Goal: Task Accomplishment & Management: Manage account settings

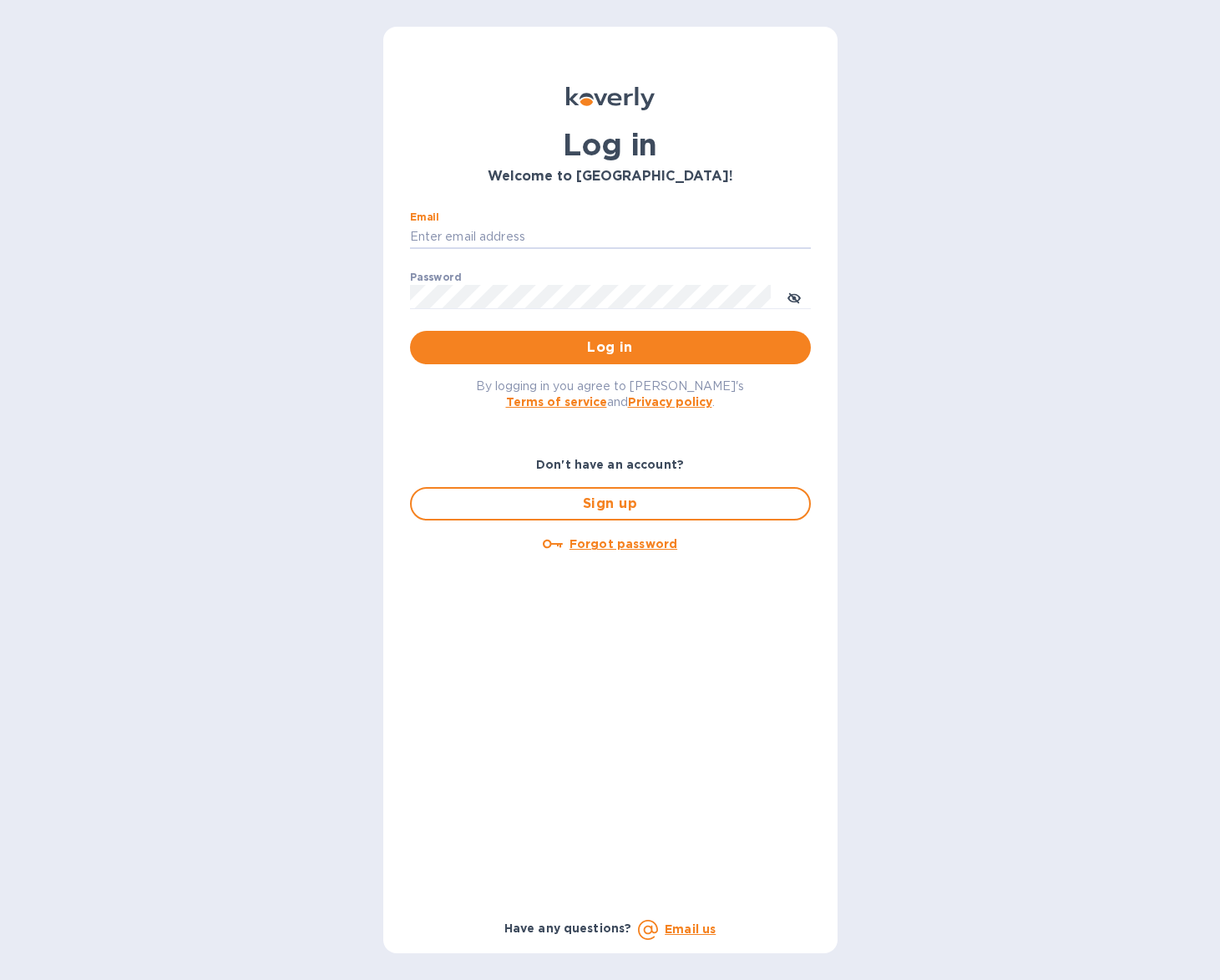
type input "[EMAIL_ADDRESS][DOMAIN_NAME]"
click at [691, 341] on span "Log in" at bounding box center [610, 348] width 374 height 20
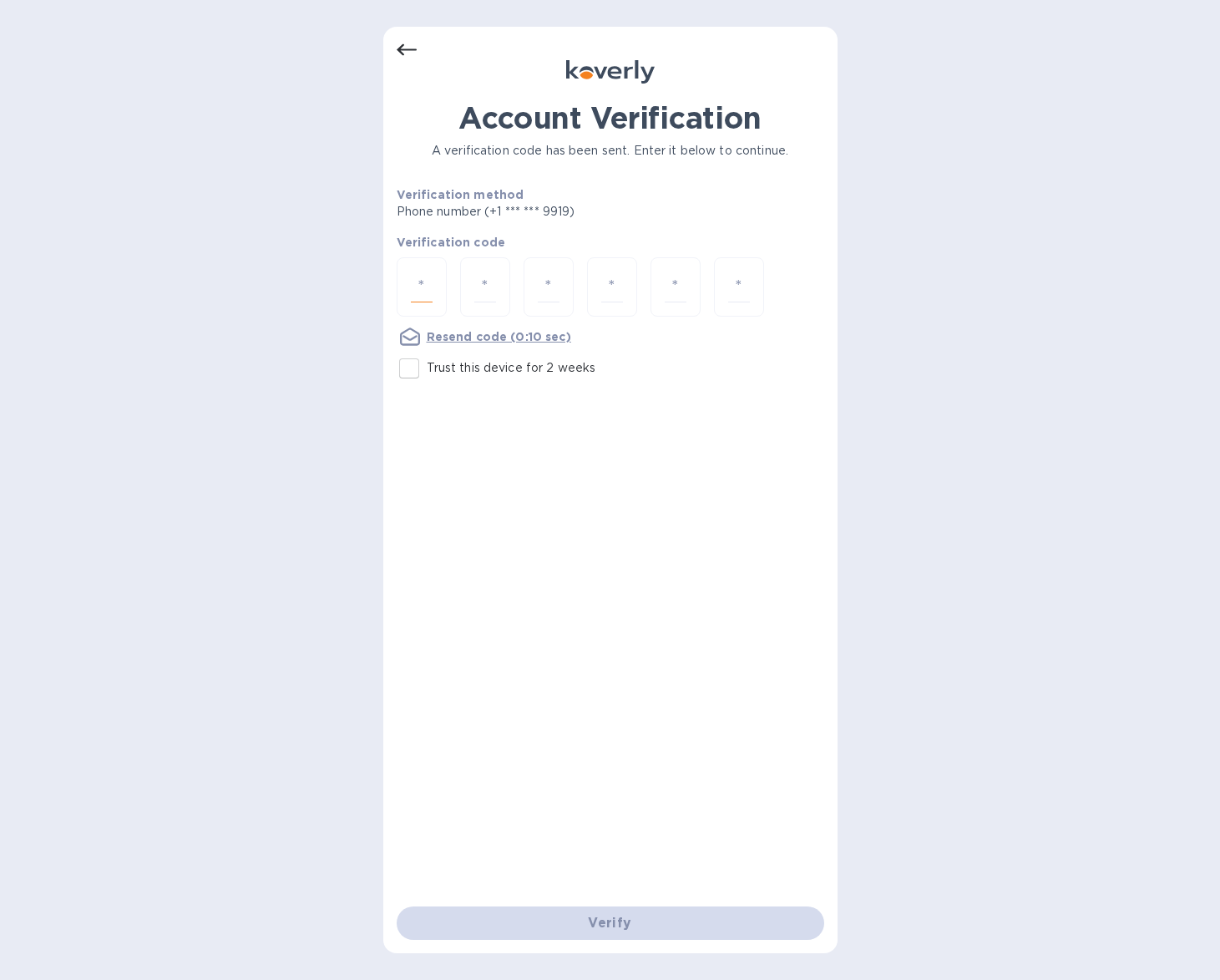
click at [423, 280] on input "number" at bounding box center [422, 287] width 22 height 31
type input "8"
type input "1"
type input "3"
type input "8"
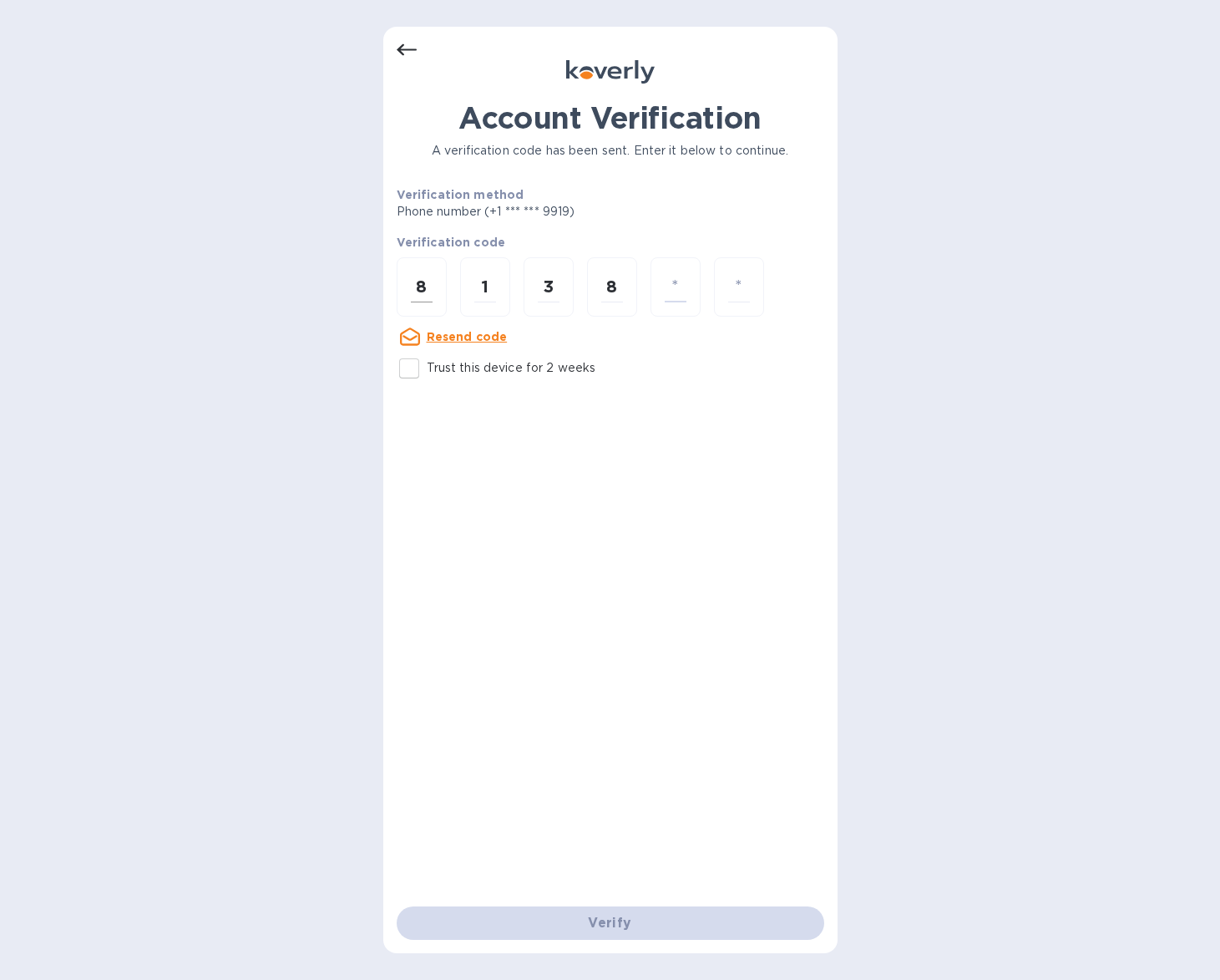
type input "2"
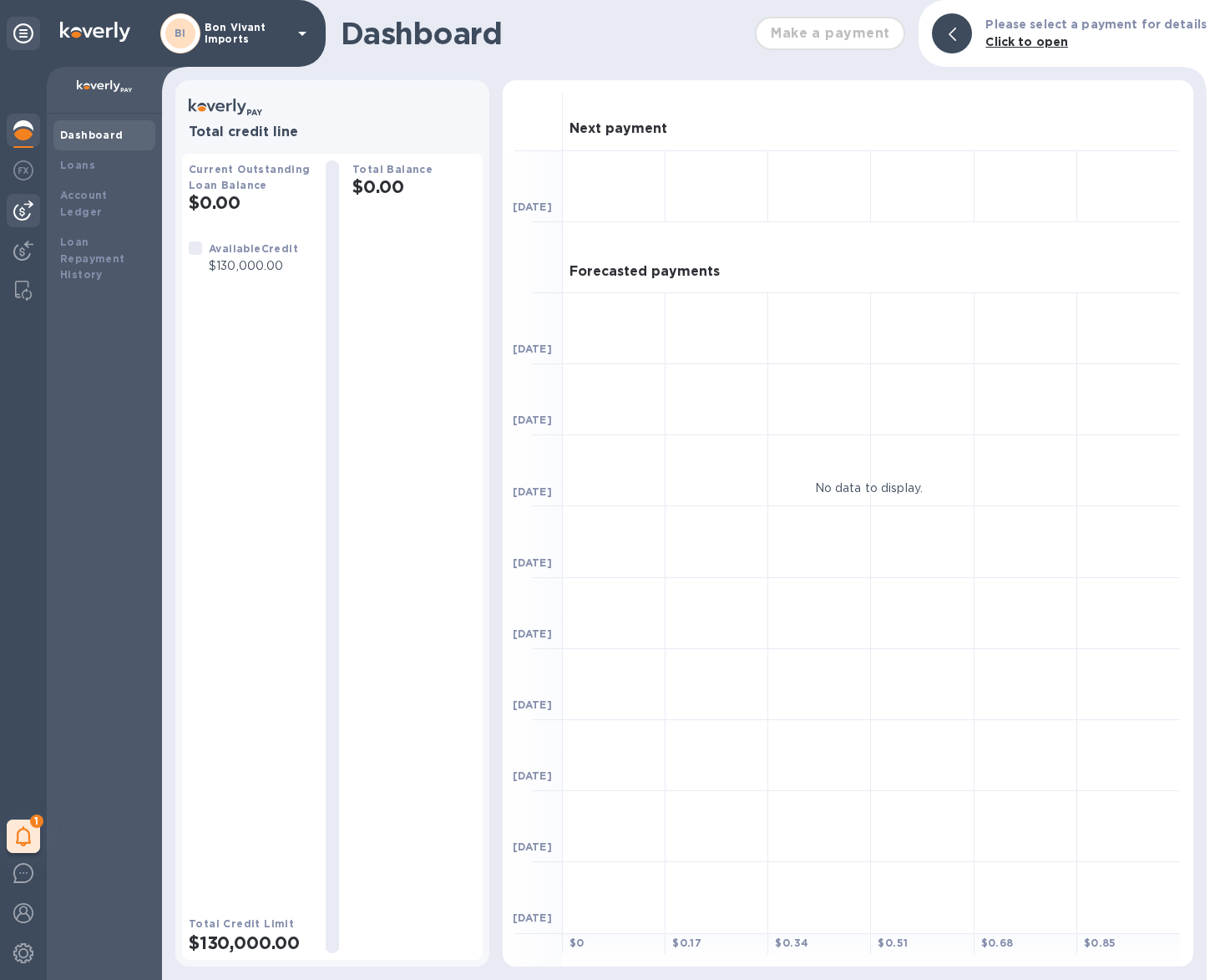
click at [24, 210] on img at bounding box center [24, 210] width 20 height 20
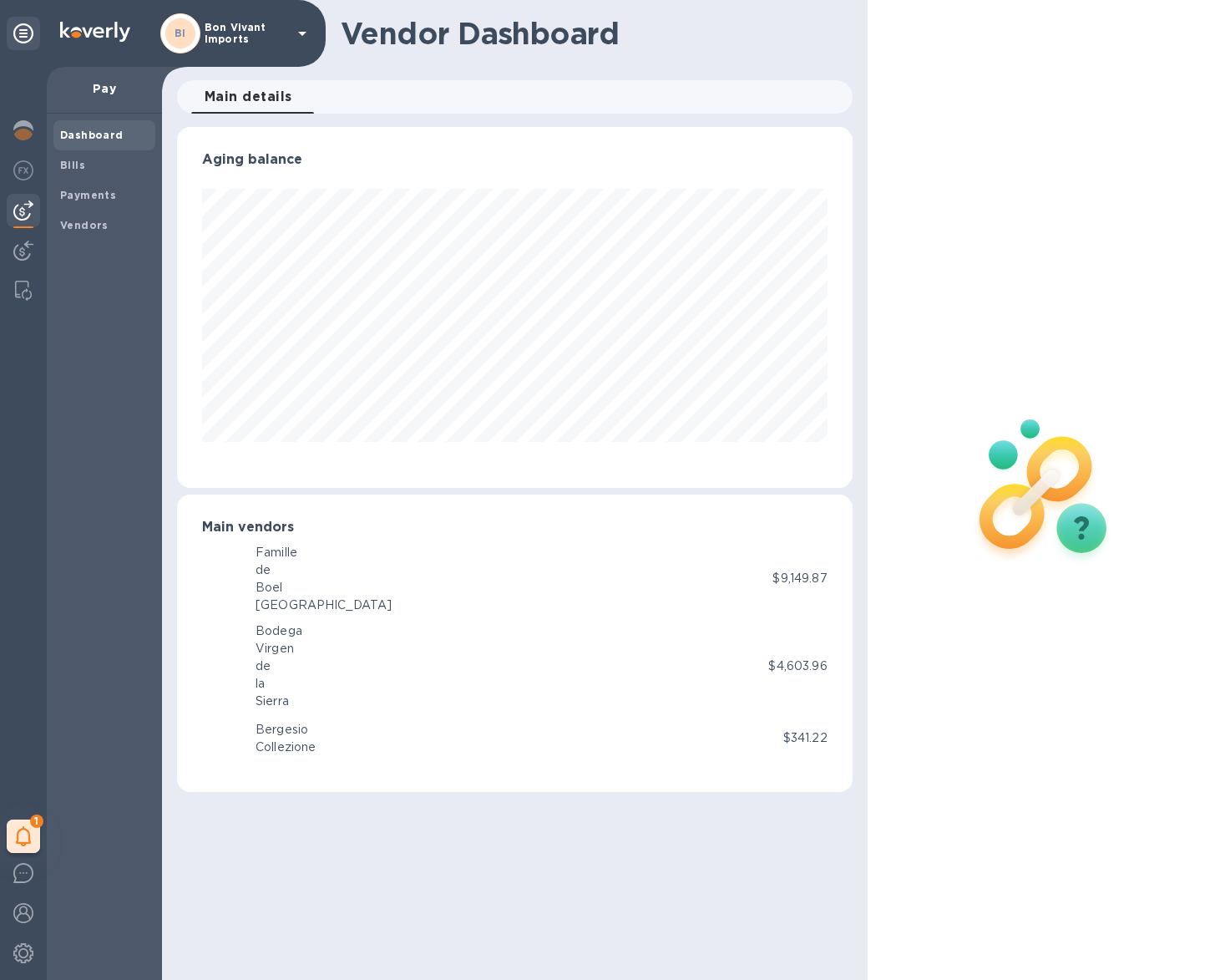
scroll to position [360, 675]
click at [89, 164] on span "Bills" at bounding box center [104, 165] width 89 height 16
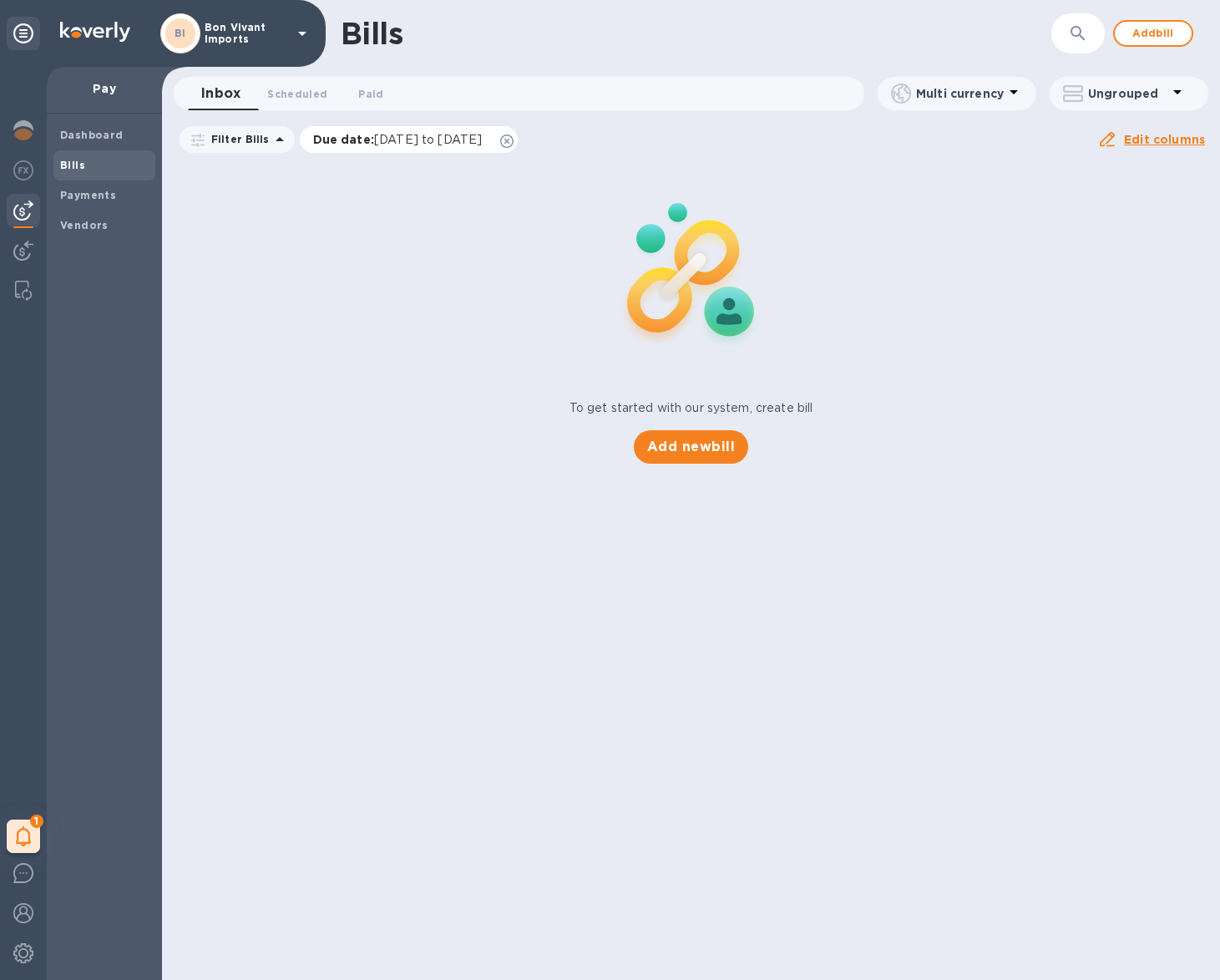
click at [376, 134] on span "08/11/2025 to 12/09/2025" at bounding box center [427, 139] width 108 height 14
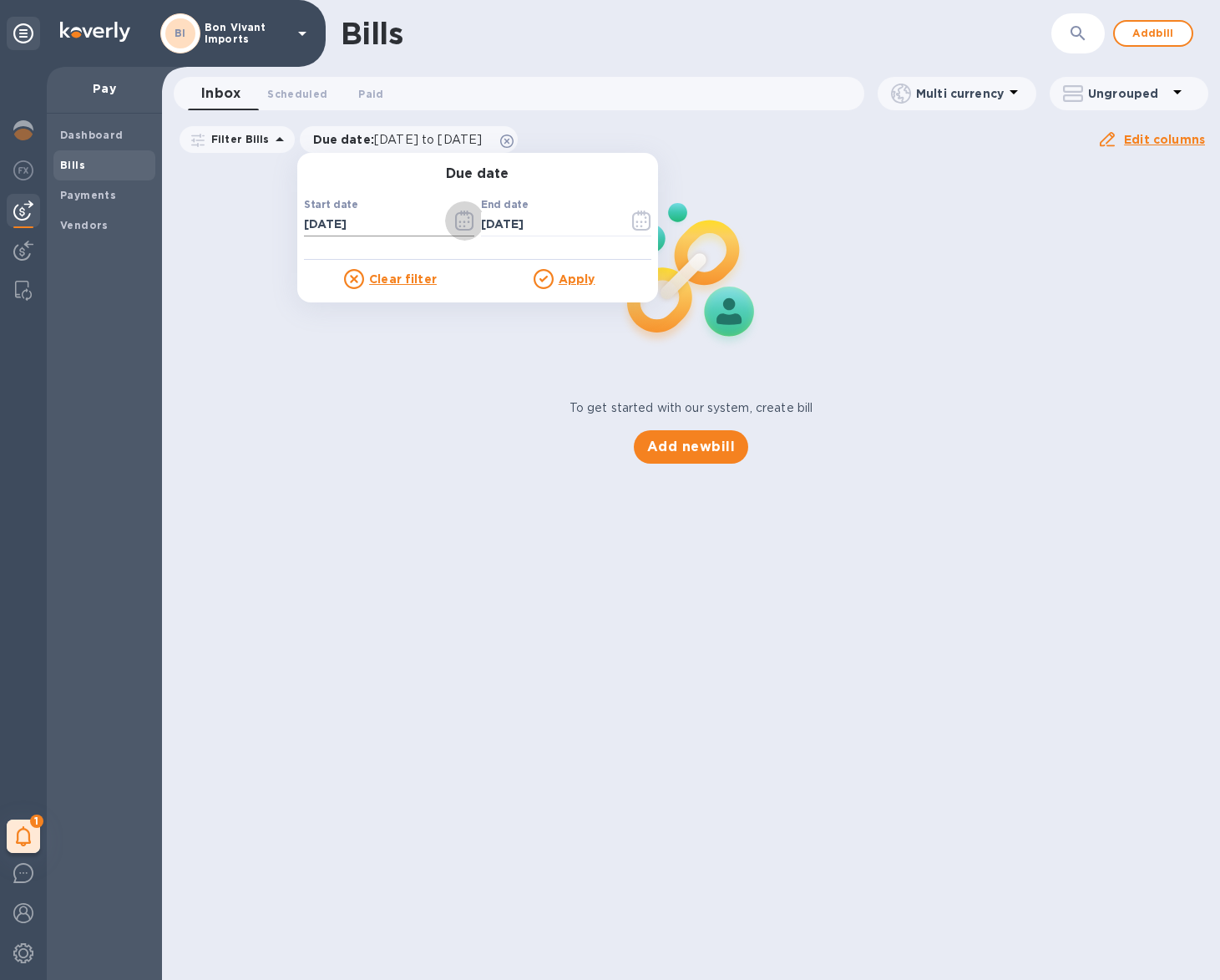
click at [456, 224] on icon "button" at bounding box center [465, 220] width 19 height 20
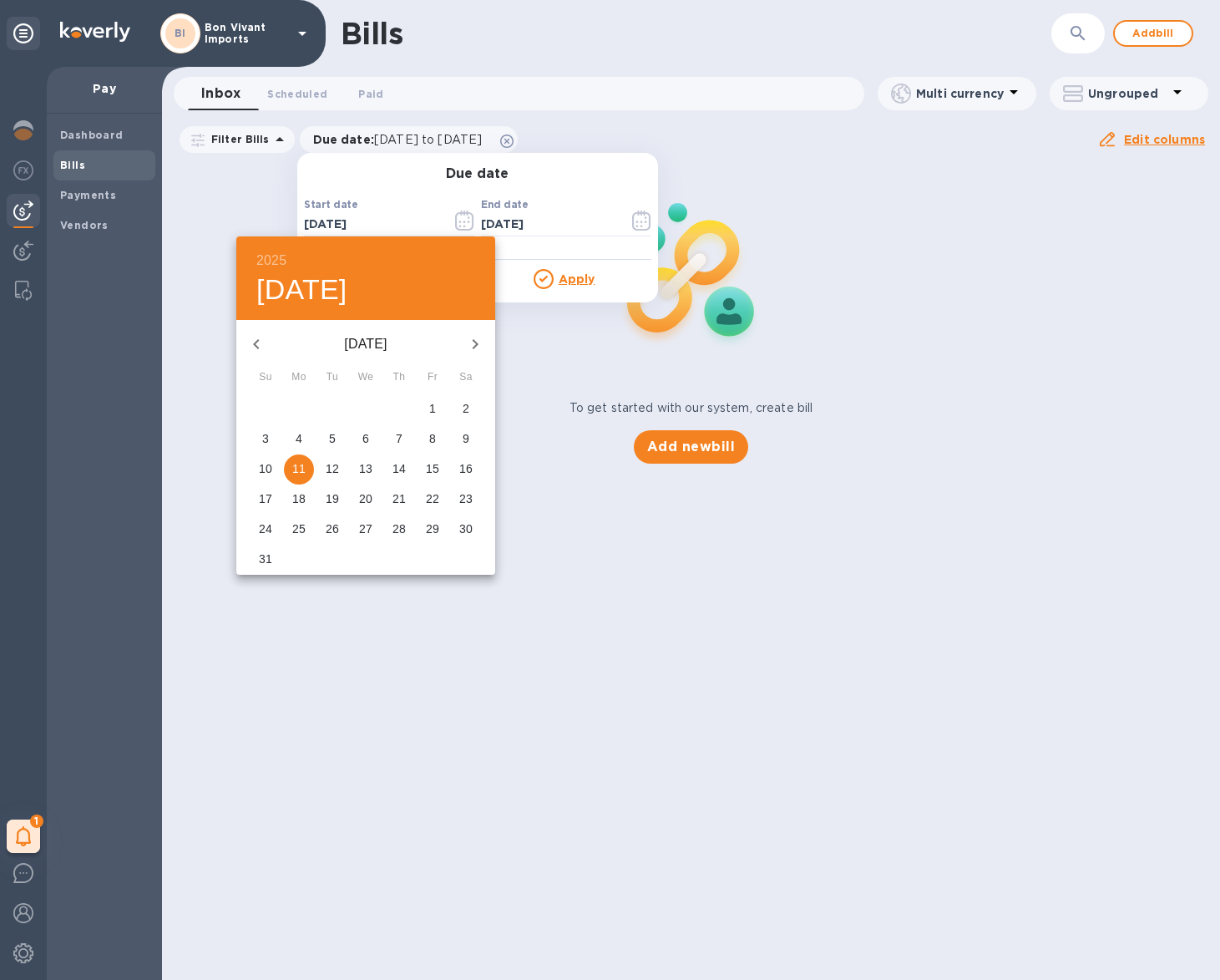
click at [256, 340] on icon "button" at bounding box center [256, 344] width 20 height 20
click at [255, 340] on icon "button" at bounding box center [256, 344] width 20 height 20
click at [266, 402] on p "1" at bounding box center [265, 408] width 6 height 16
type input "06/01/2025"
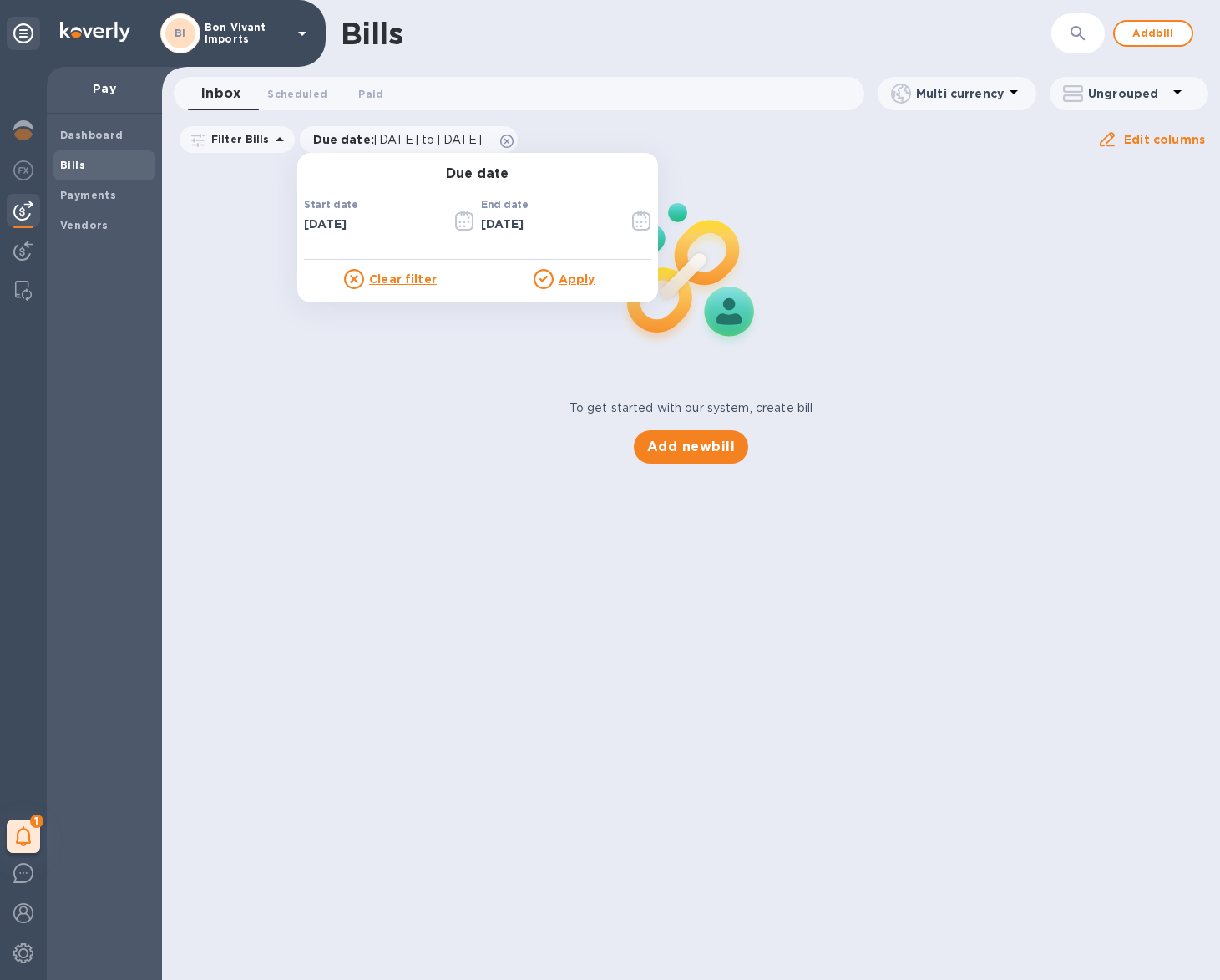
click at [581, 276] on u "Apply" at bounding box center [577, 279] width 37 height 14
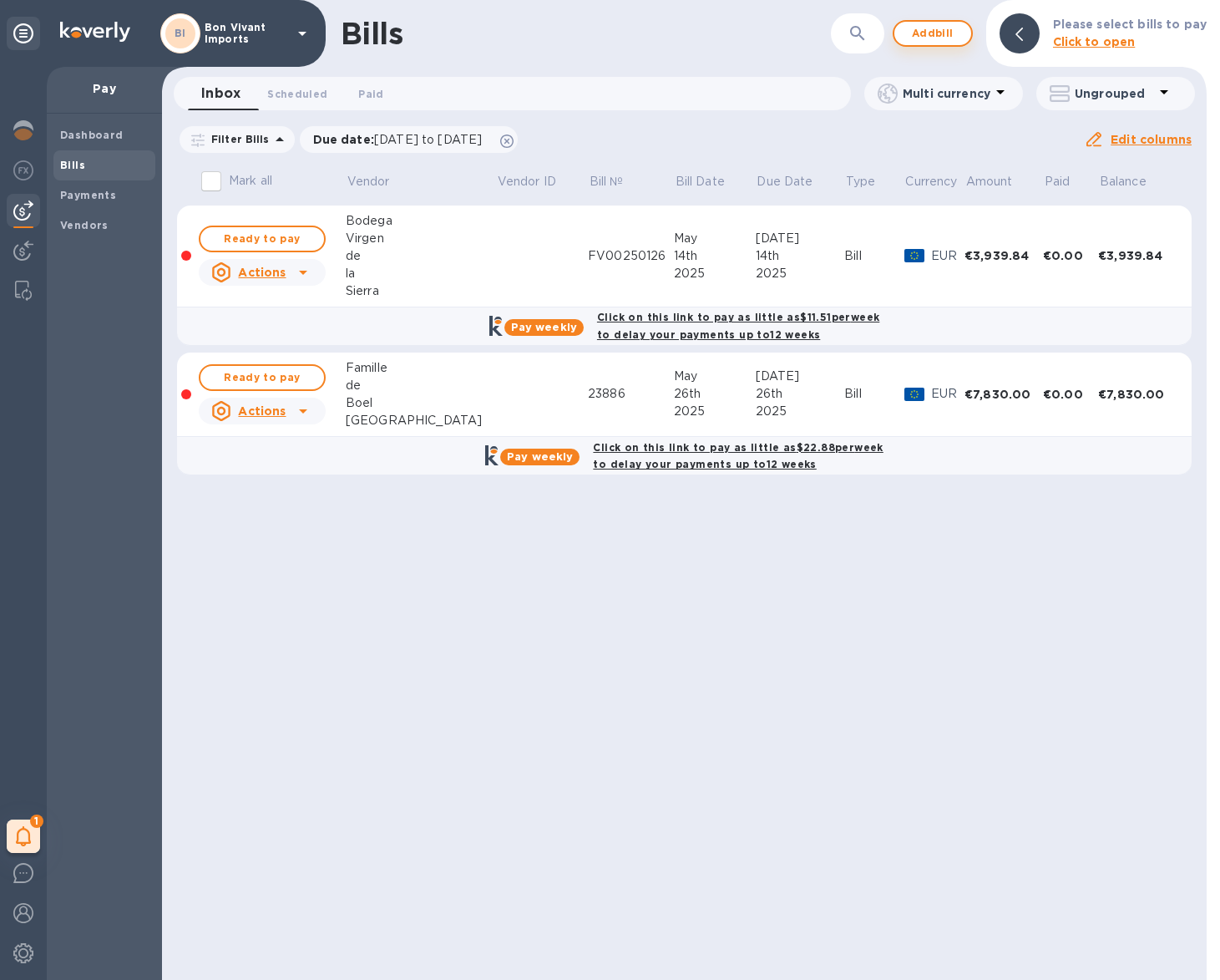
click at [951, 32] on span "Add bill" at bounding box center [932, 34] width 50 height 20
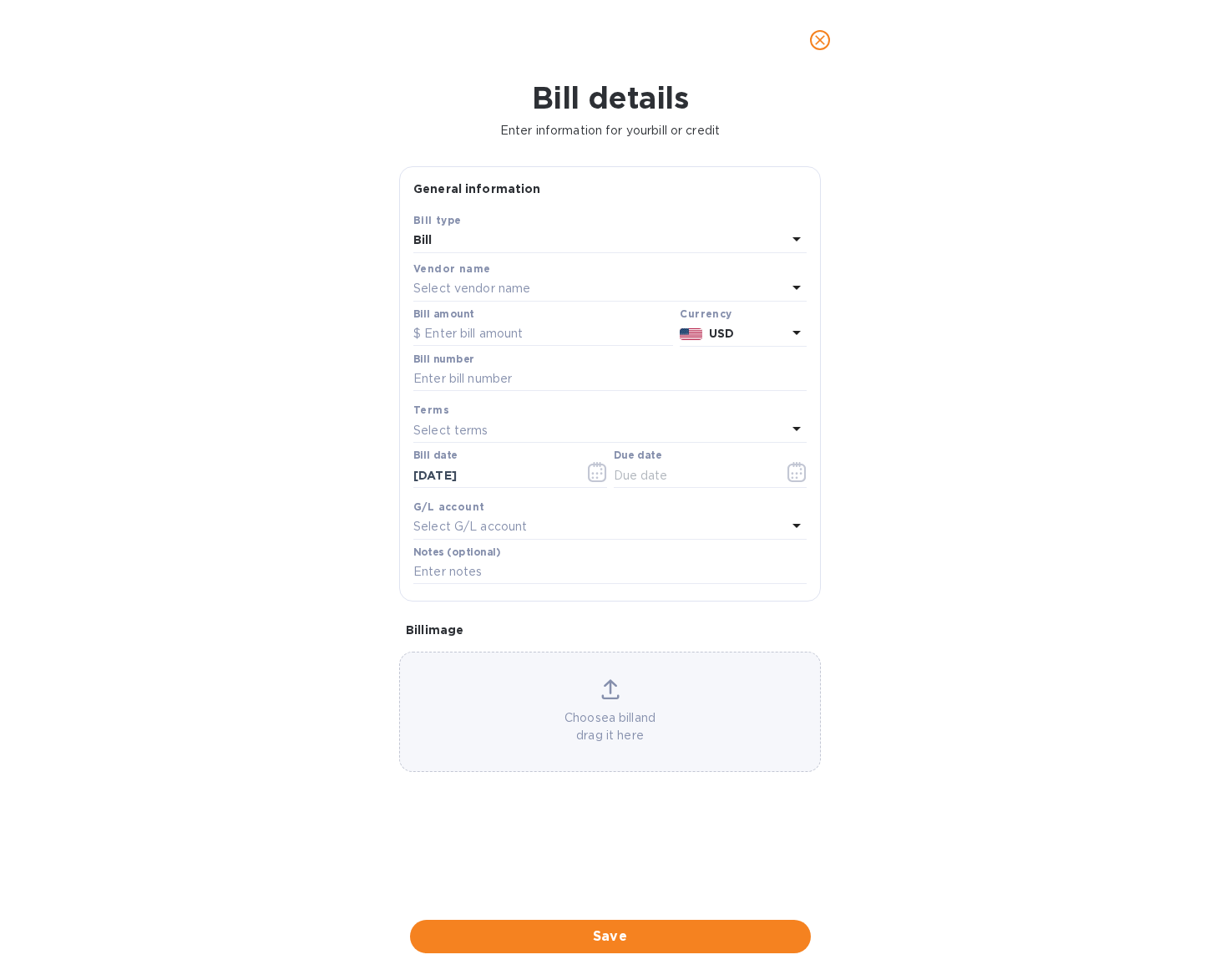
click at [542, 294] on div "Select vendor name" at bounding box center [600, 289] width 373 height 24
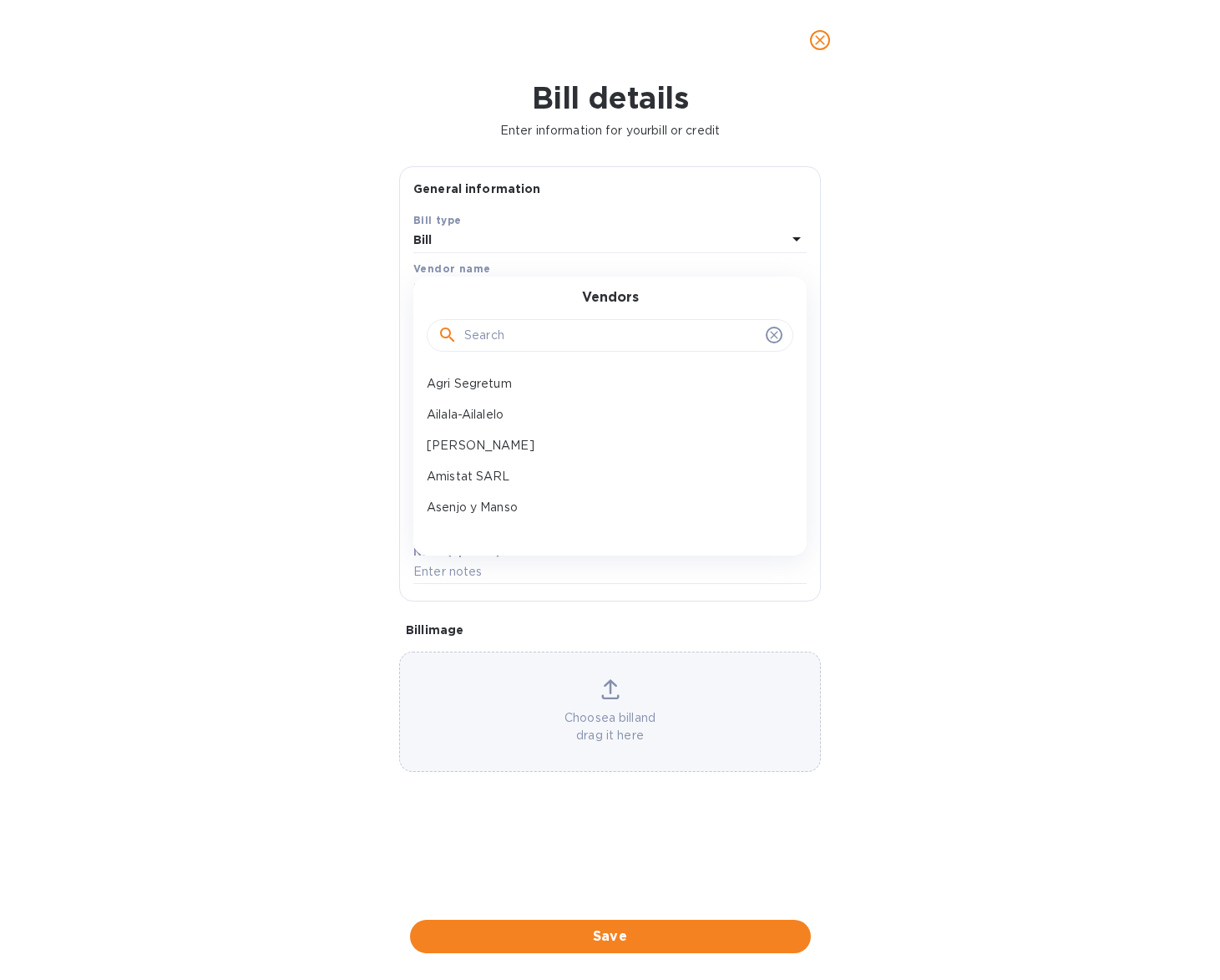
click at [552, 335] on input "text" at bounding box center [612, 336] width 295 height 25
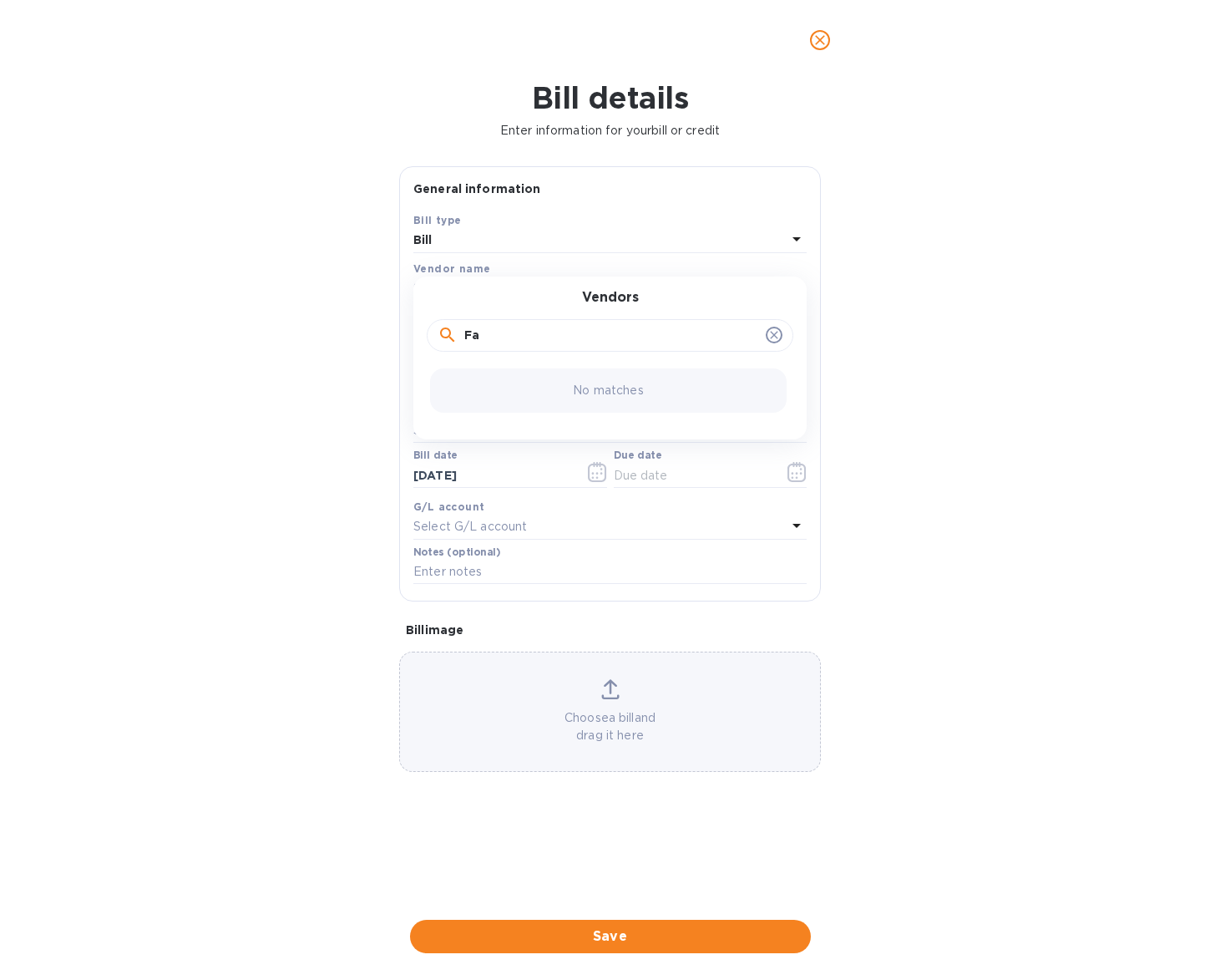
type input "F"
type input "pasquale"
click at [571, 382] on p "Az. Agr. Petrera Pasquale di Orfino Rosa" at bounding box center [603, 383] width 353 height 17
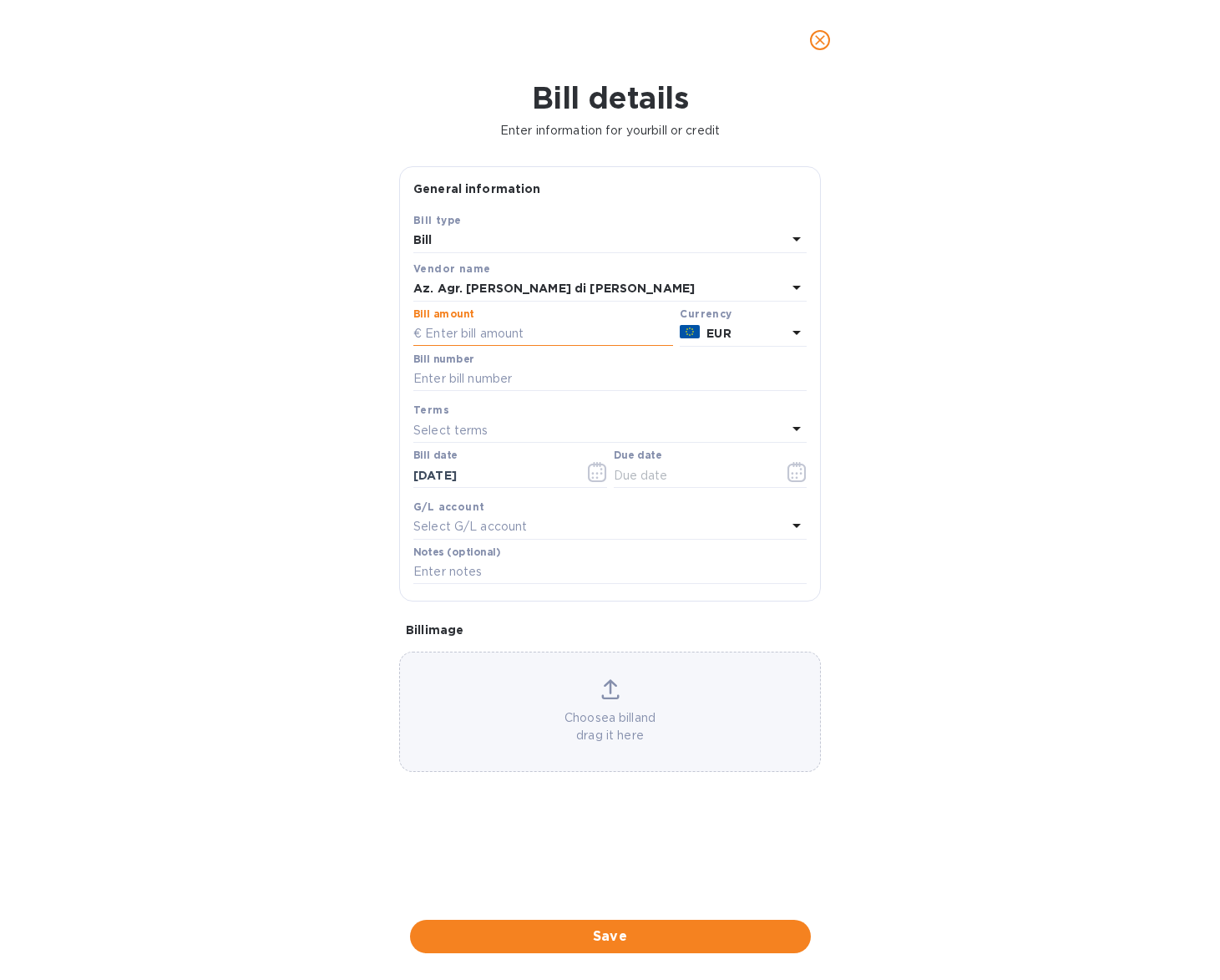
click at [551, 334] on input "text" at bounding box center [543, 334] width 260 height 25
type input "4,950"
type input "FE/2025/19"
click at [595, 467] on icon "button" at bounding box center [597, 472] width 19 height 20
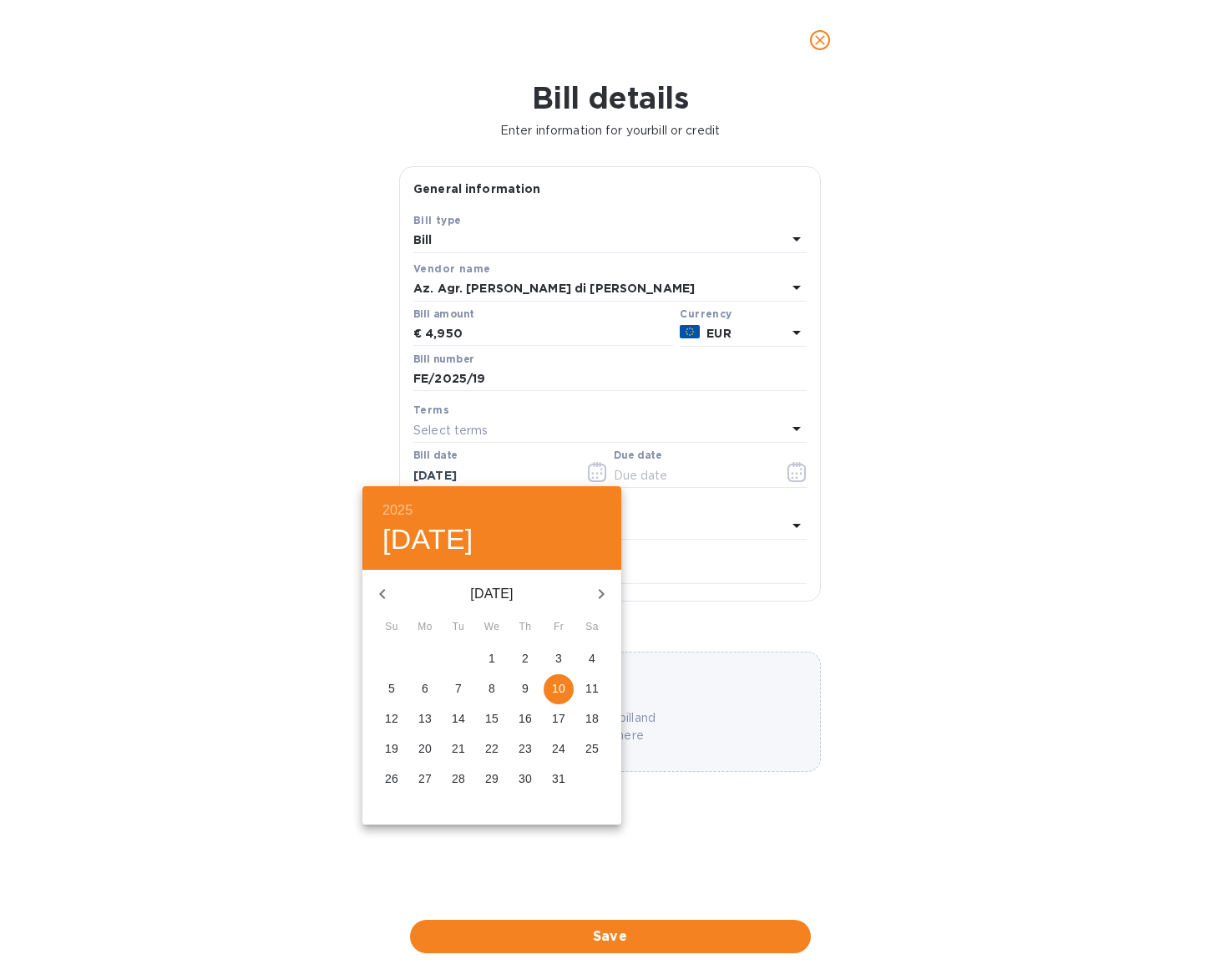
click at [378, 585] on icon "button" at bounding box center [382, 594] width 20 height 20
click at [379, 585] on icon "button" at bounding box center [382, 594] width 20 height 20
click at [380, 585] on icon "button" at bounding box center [382, 594] width 20 height 20
click at [464, 658] on span "3" at bounding box center [458, 658] width 30 height 16
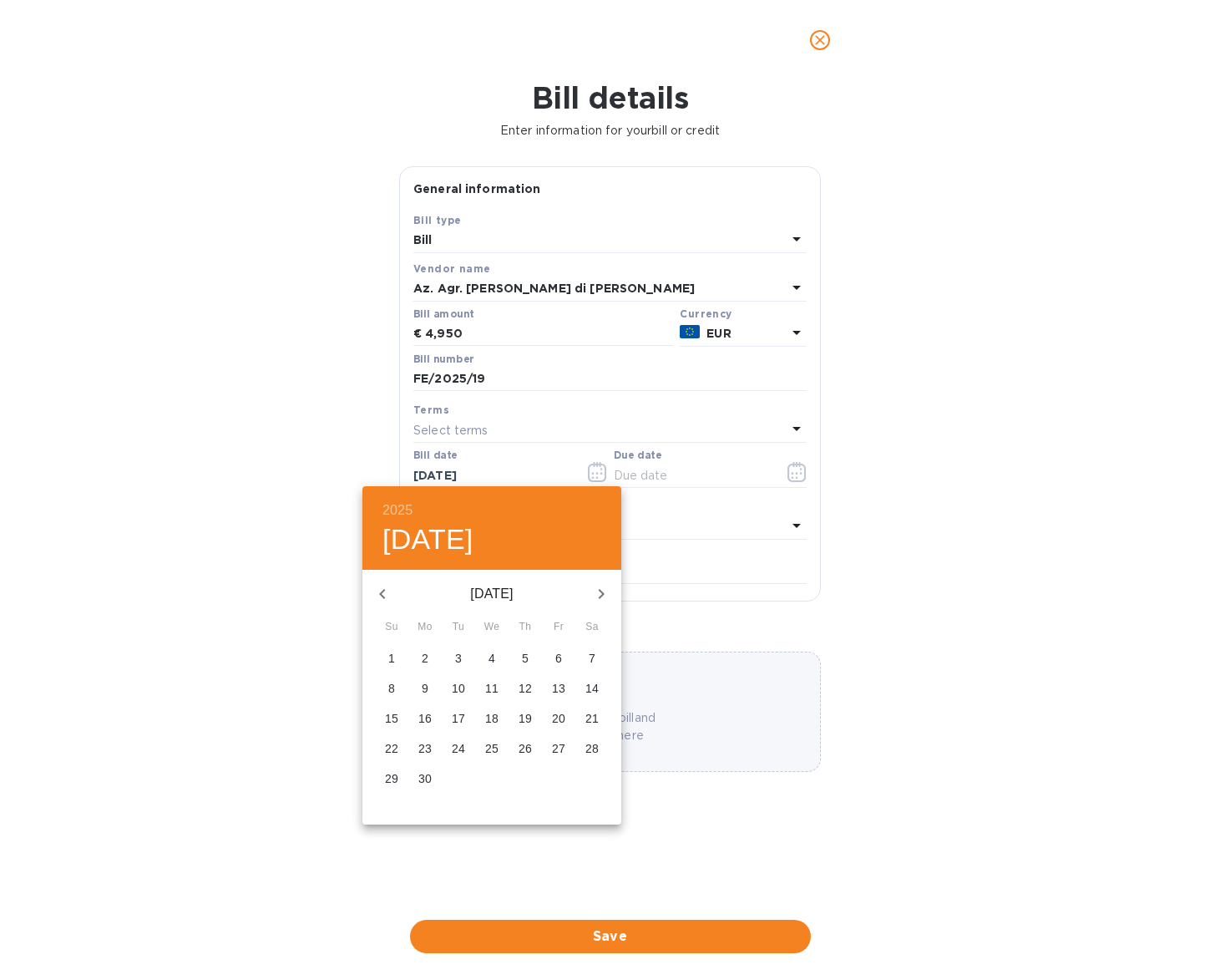
type input "06/03/2025"
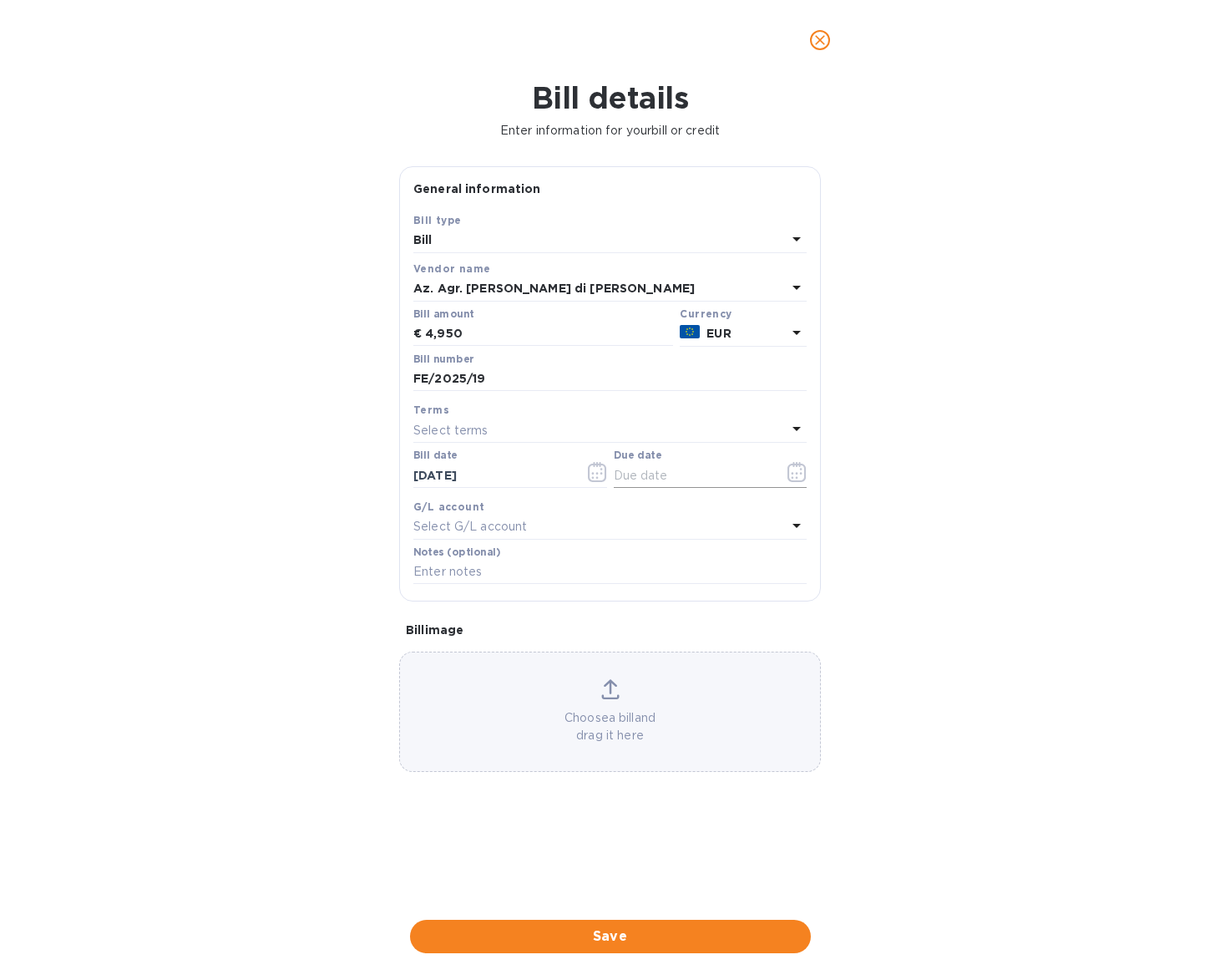
click at [803, 474] on icon "button" at bounding box center [797, 472] width 19 height 20
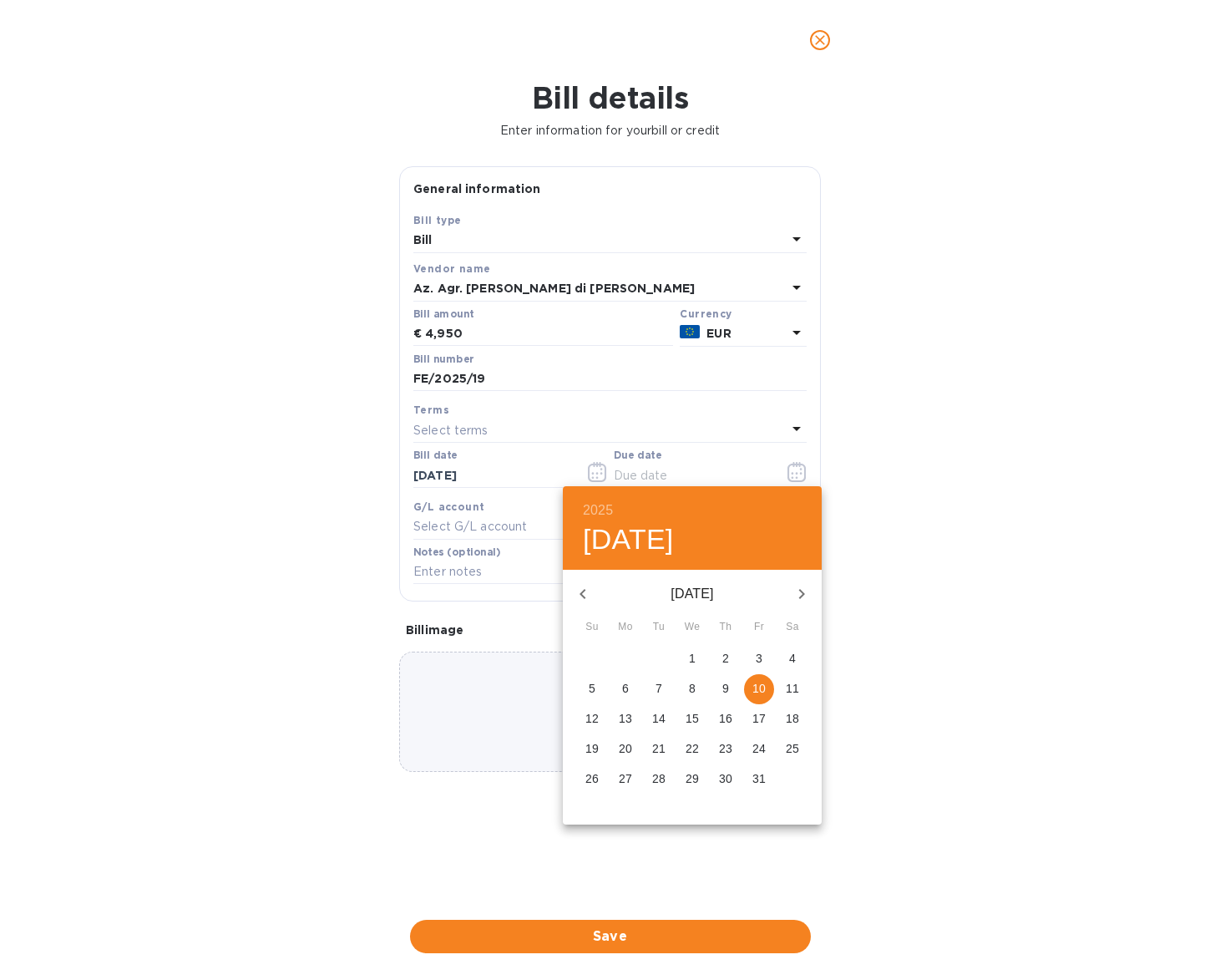
click at [584, 591] on icon "button" at bounding box center [582, 593] width 5 height 10
click at [585, 591] on icon "button" at bounding box center [582, 593] width 5 height 10
click at [800, 593] on icon "button" at bounding box center [802, 594] width 20 height 20
click at [627, 685] on p "4" at bounding box center [625, 688] width 6 height 16
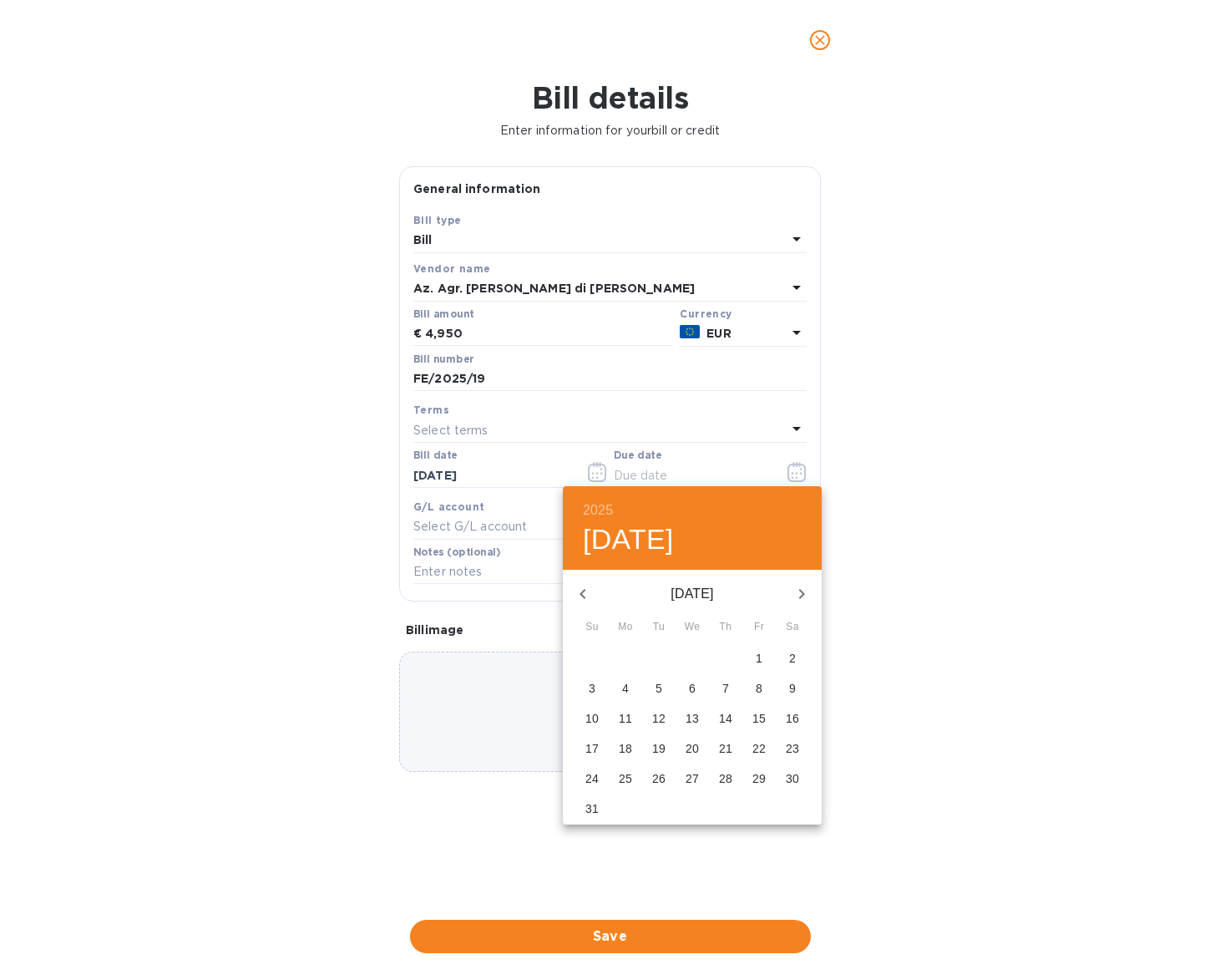
type input "08/04/2025"
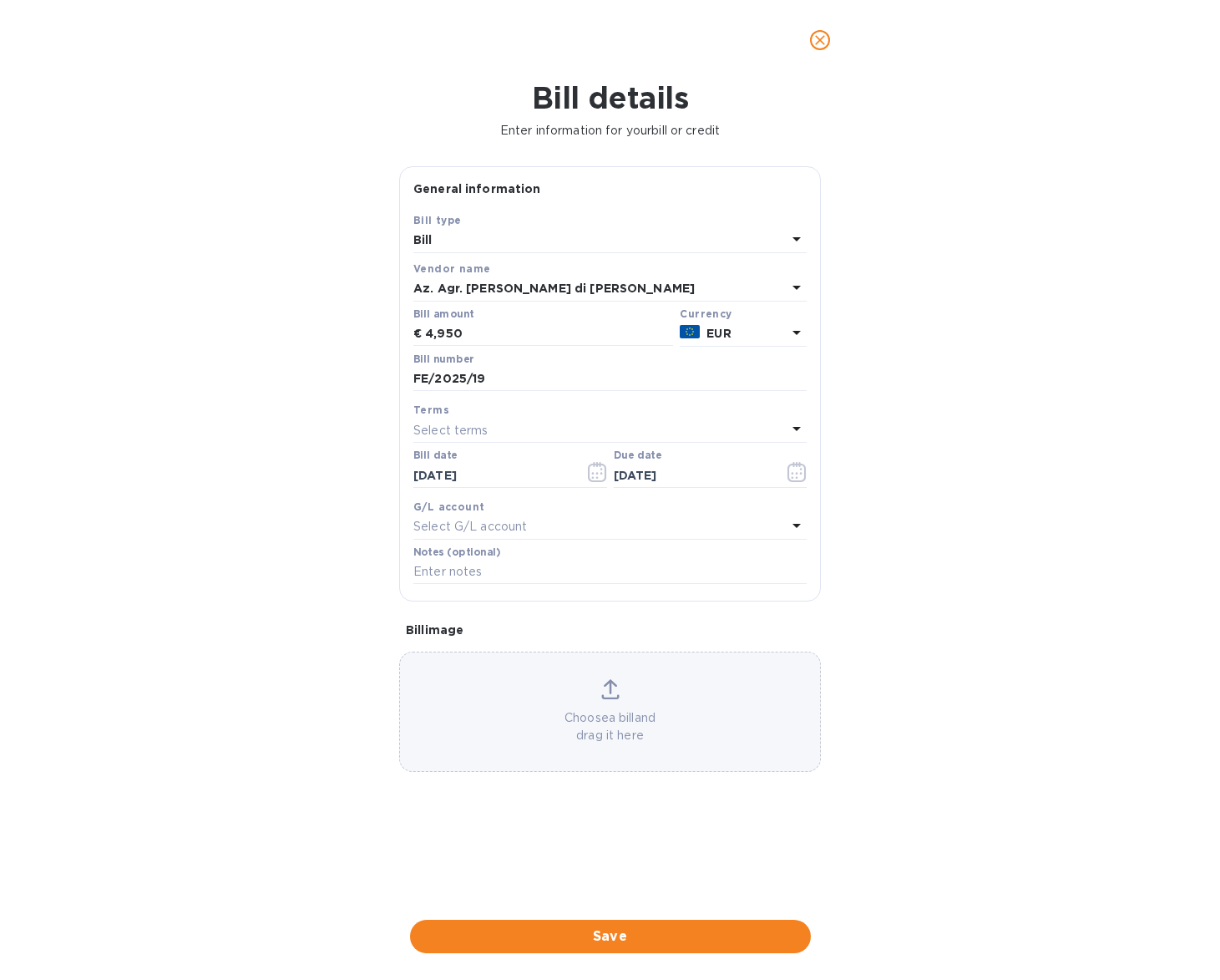
click at [627, 701] on div "Choose a bill and drag it here" at bounding box center [610, 712] width 420 height 65
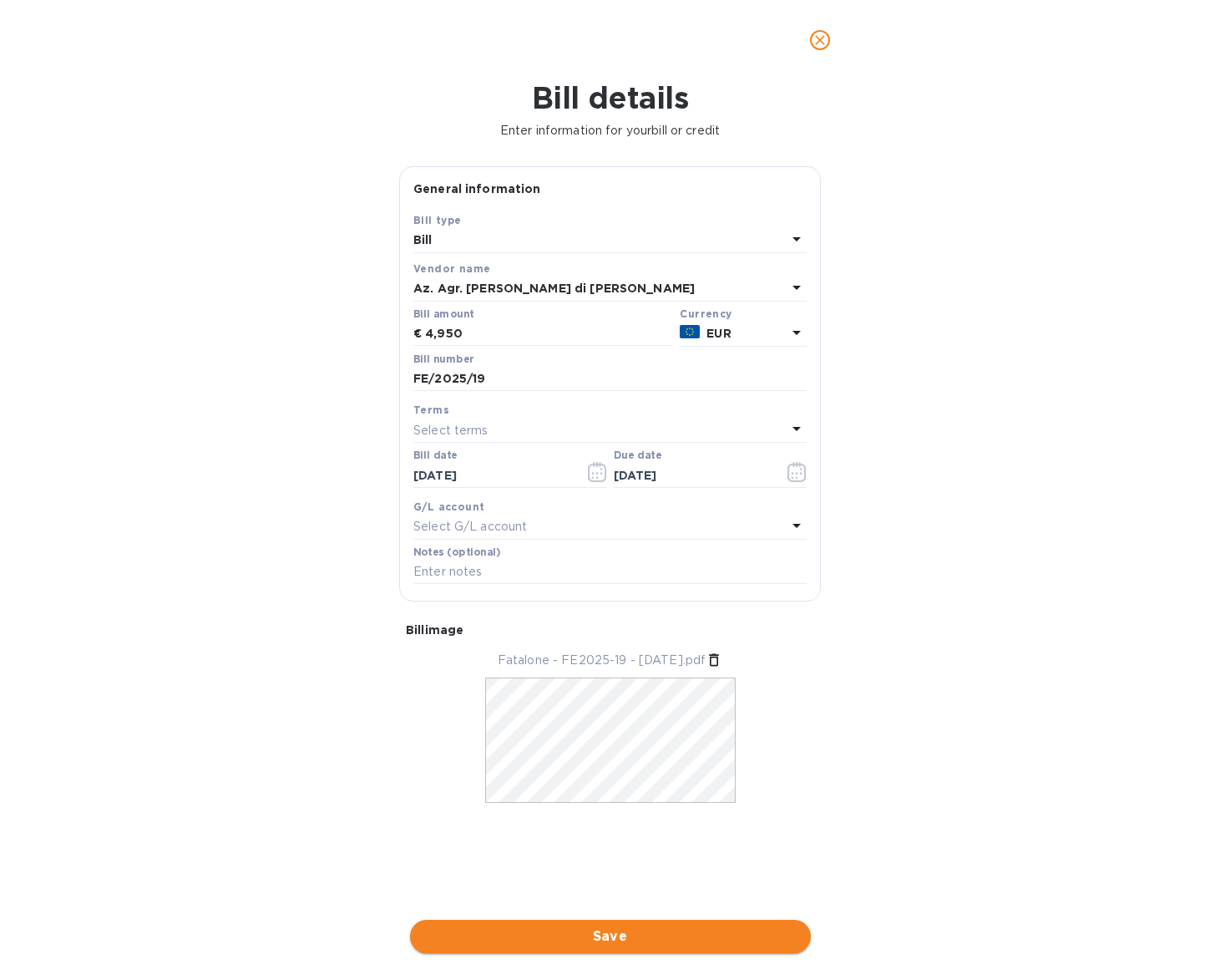
click at [725, 927] on span "Save" at bounding box center [610, 937] width 374 height 20
click at [725, 927] on span "Save" at bounding box center [610, 937] width 374 height 20
click at [1152, 892] on icon "Close" at bounding box center [1155, 886] width 16 height 16
click at [825, 38] on icon "close" at bounding box center [820, 40] width 16 height 16
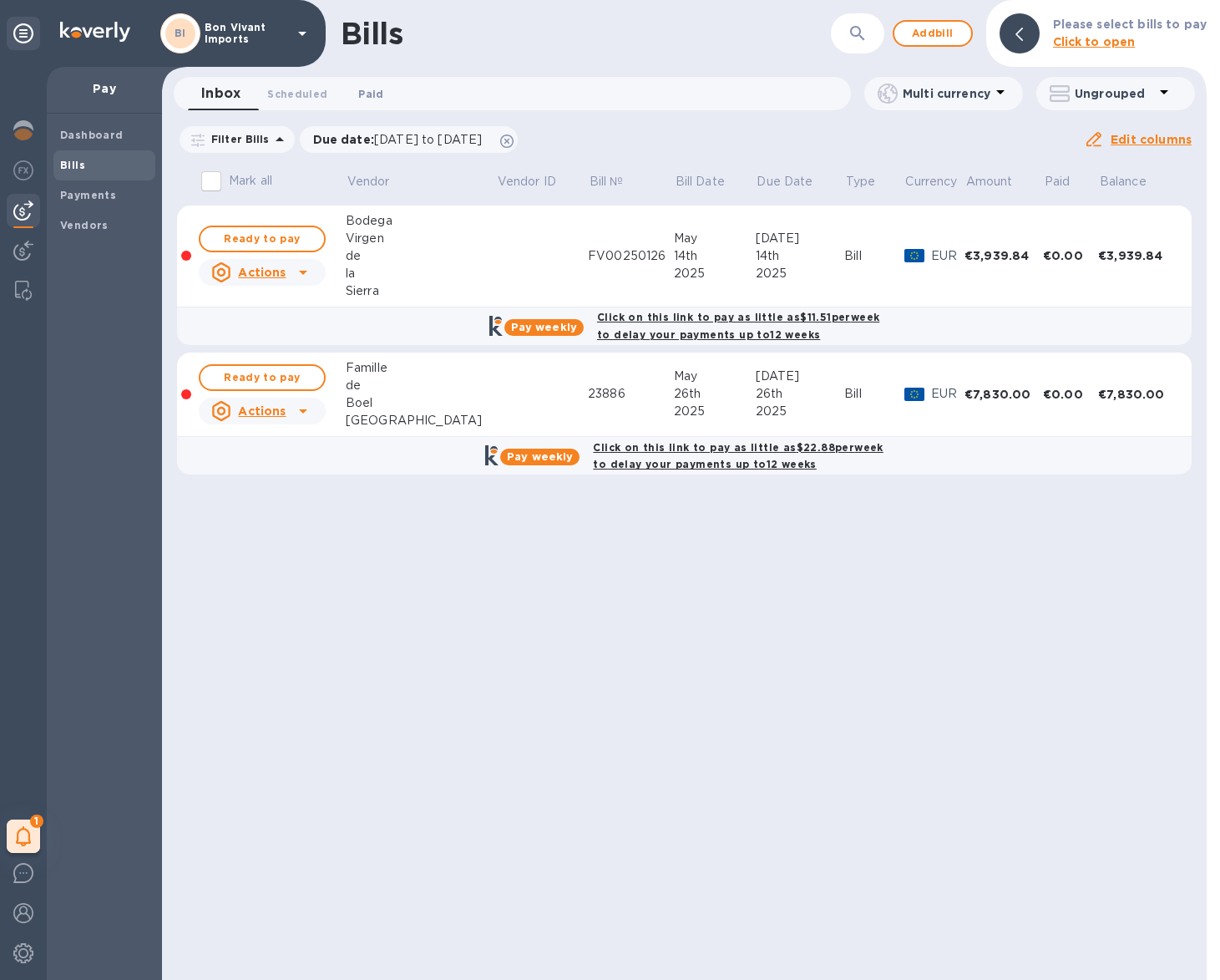
click at [379, 91] on span "Paid 0" at bounding box center [371, 93] width 25 height 17
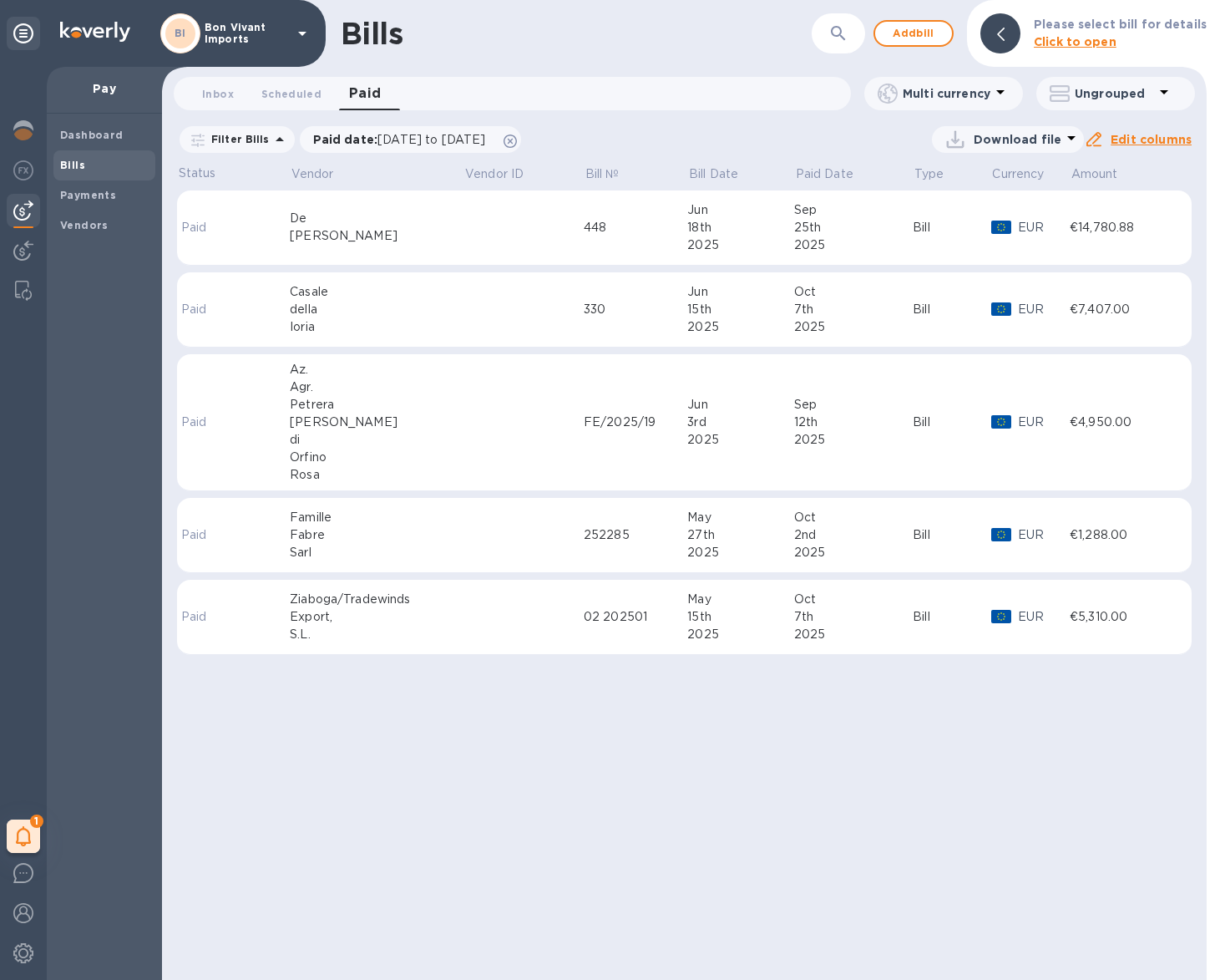
click at [646, 462] on td "FE/2025/19" at bounding box center [636, 422] width 103 height 137
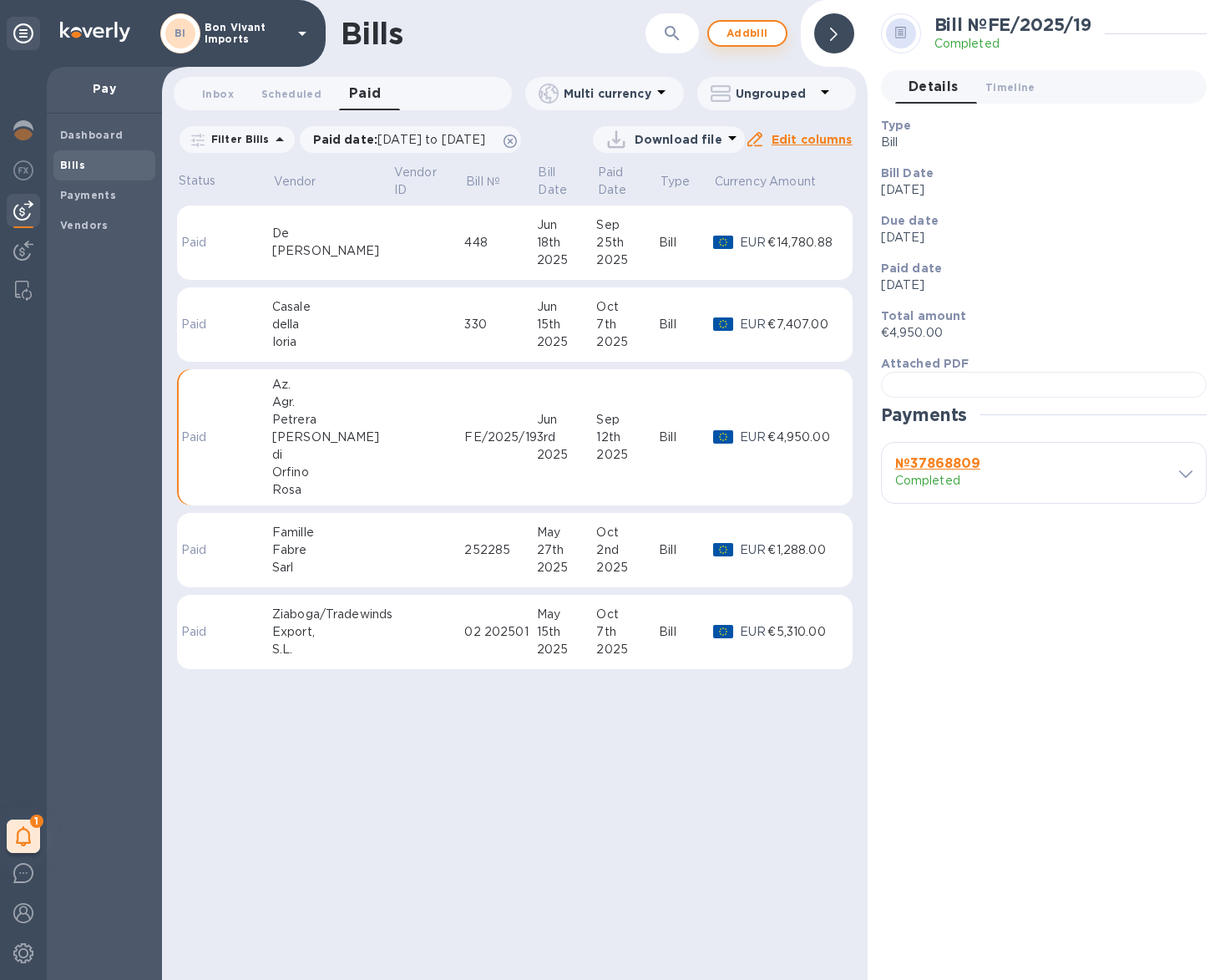
click at [728, 33] on span "Add bill" at bounding box center [747, 34] width 50 height 20
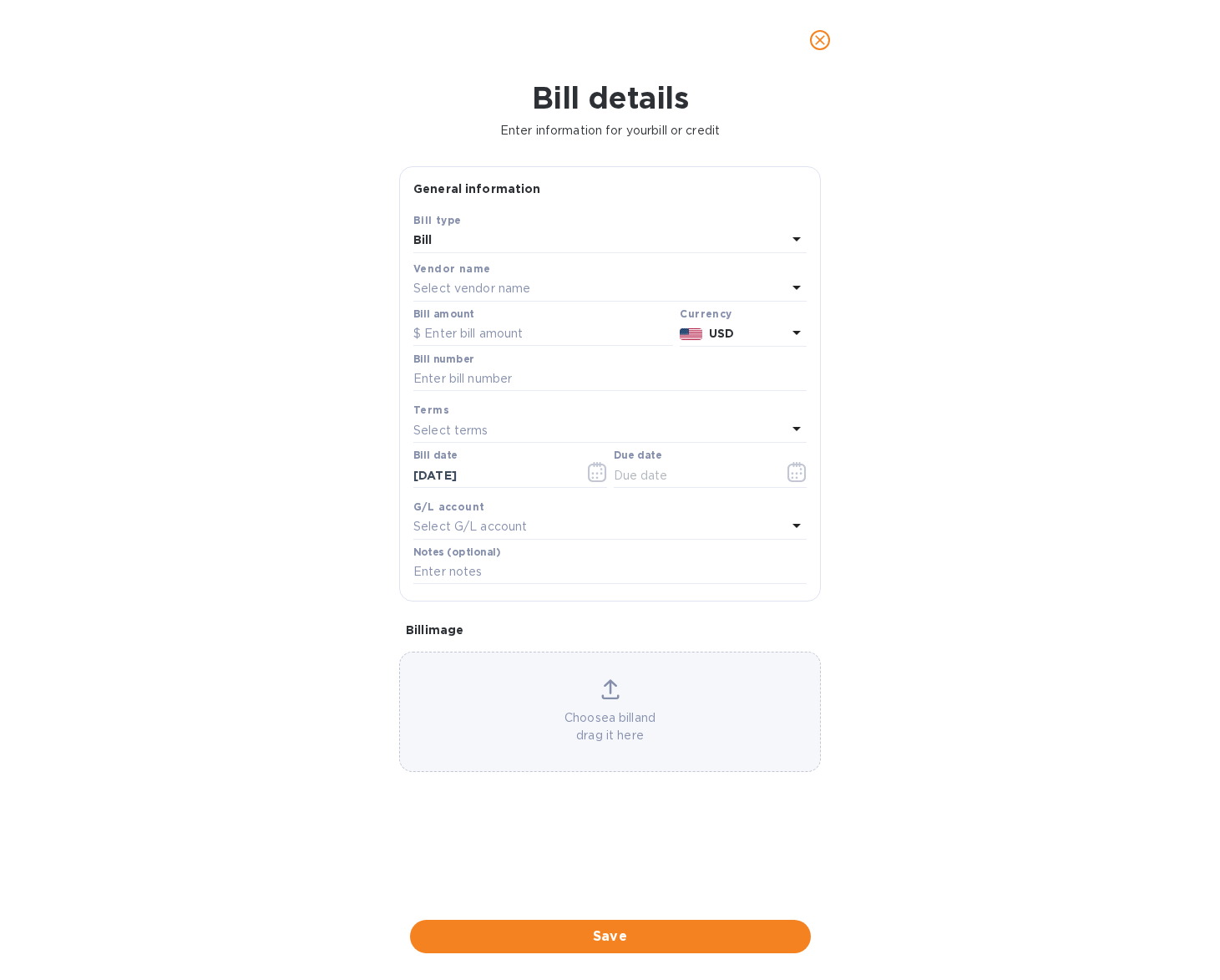
click at [554, 279] on div "Select vendor name" at bounding box center [600, 289] width 373 height 24
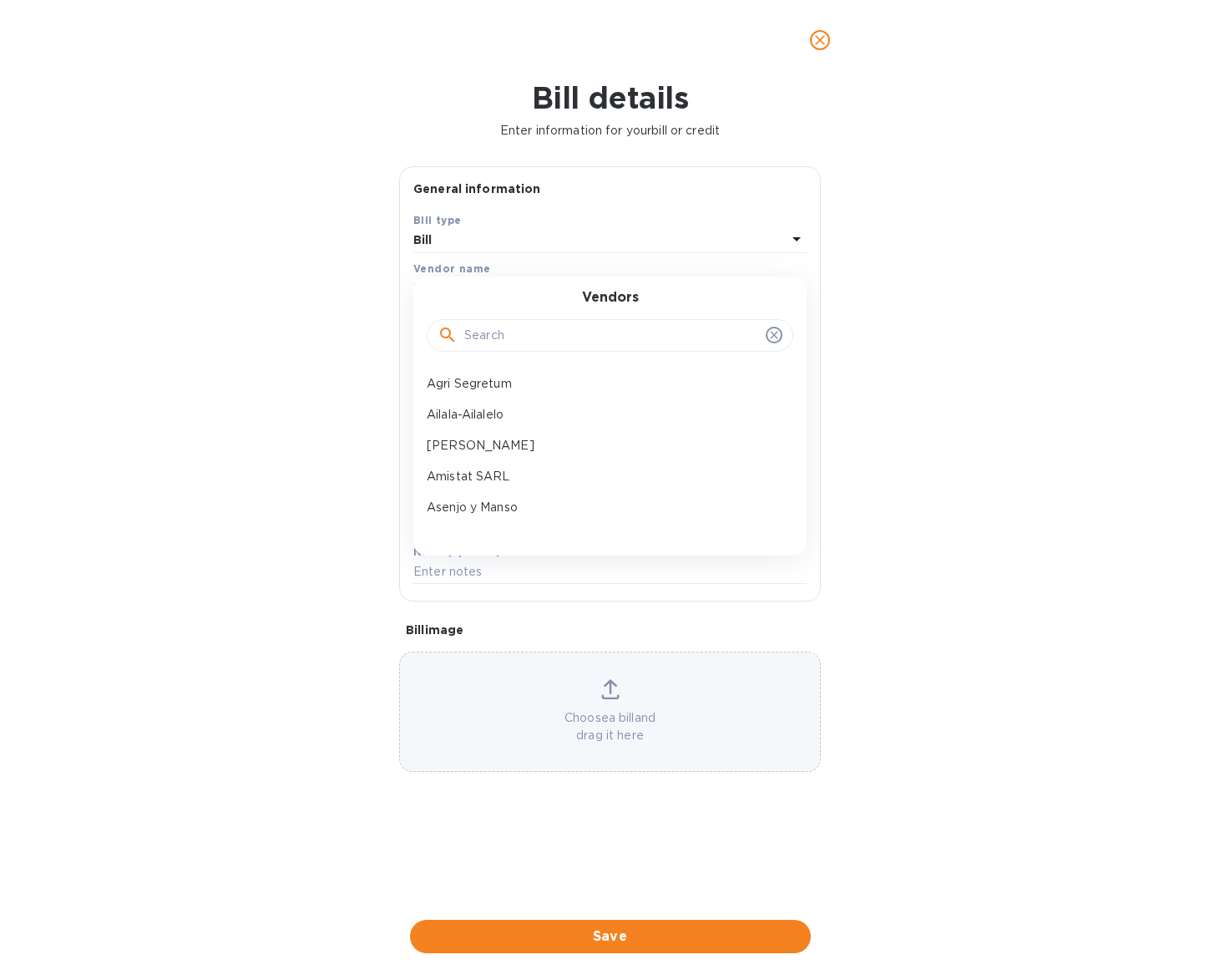
click at [560, 333] on input "text" at bounding box center [612, 336] width 295 height 25
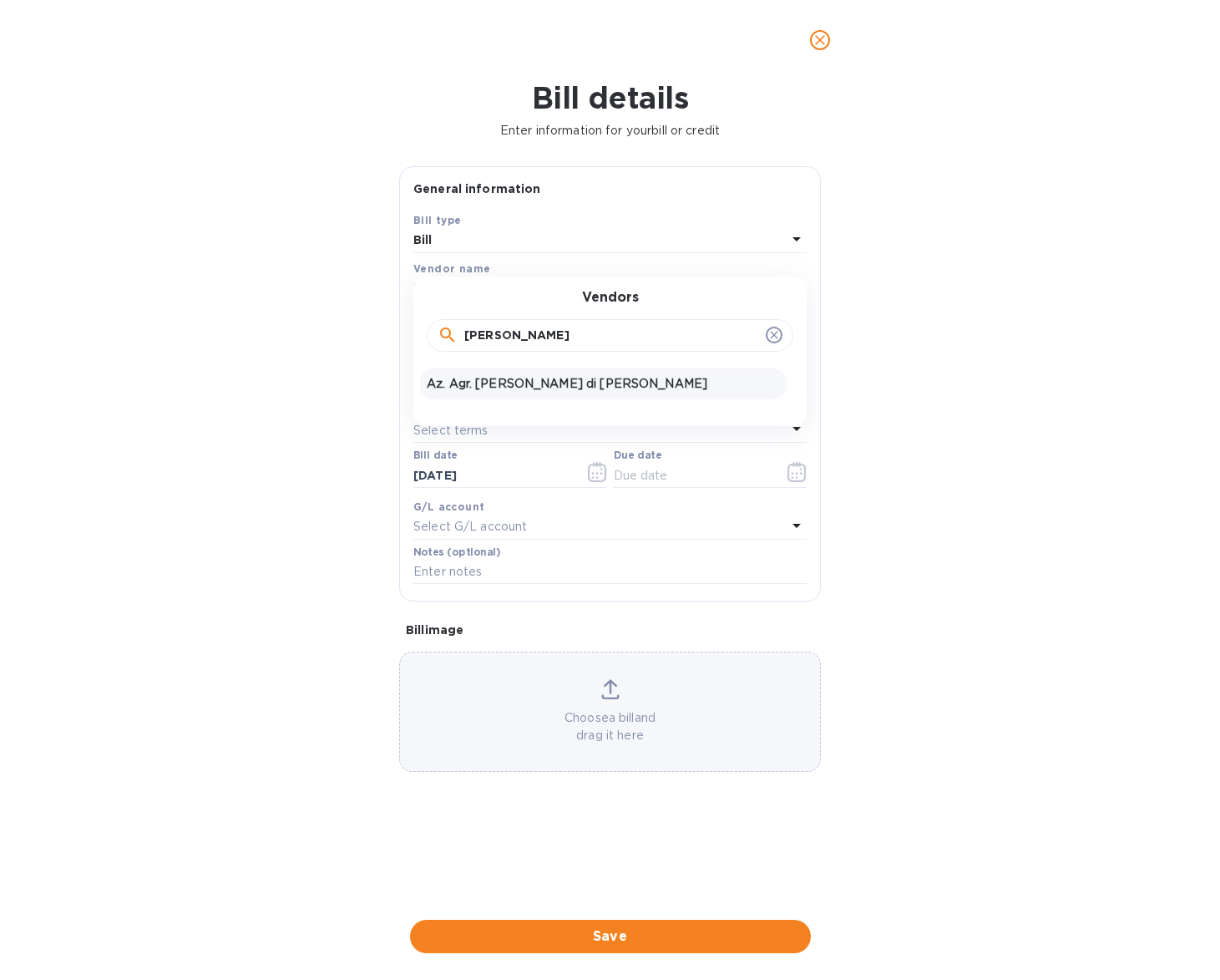
type input "pasquale"
click at [577, 381] on p "Az. Agr. Petrera Pasquale di Orfino Rosa" at bounding box center [603, 383] width 353 height 17
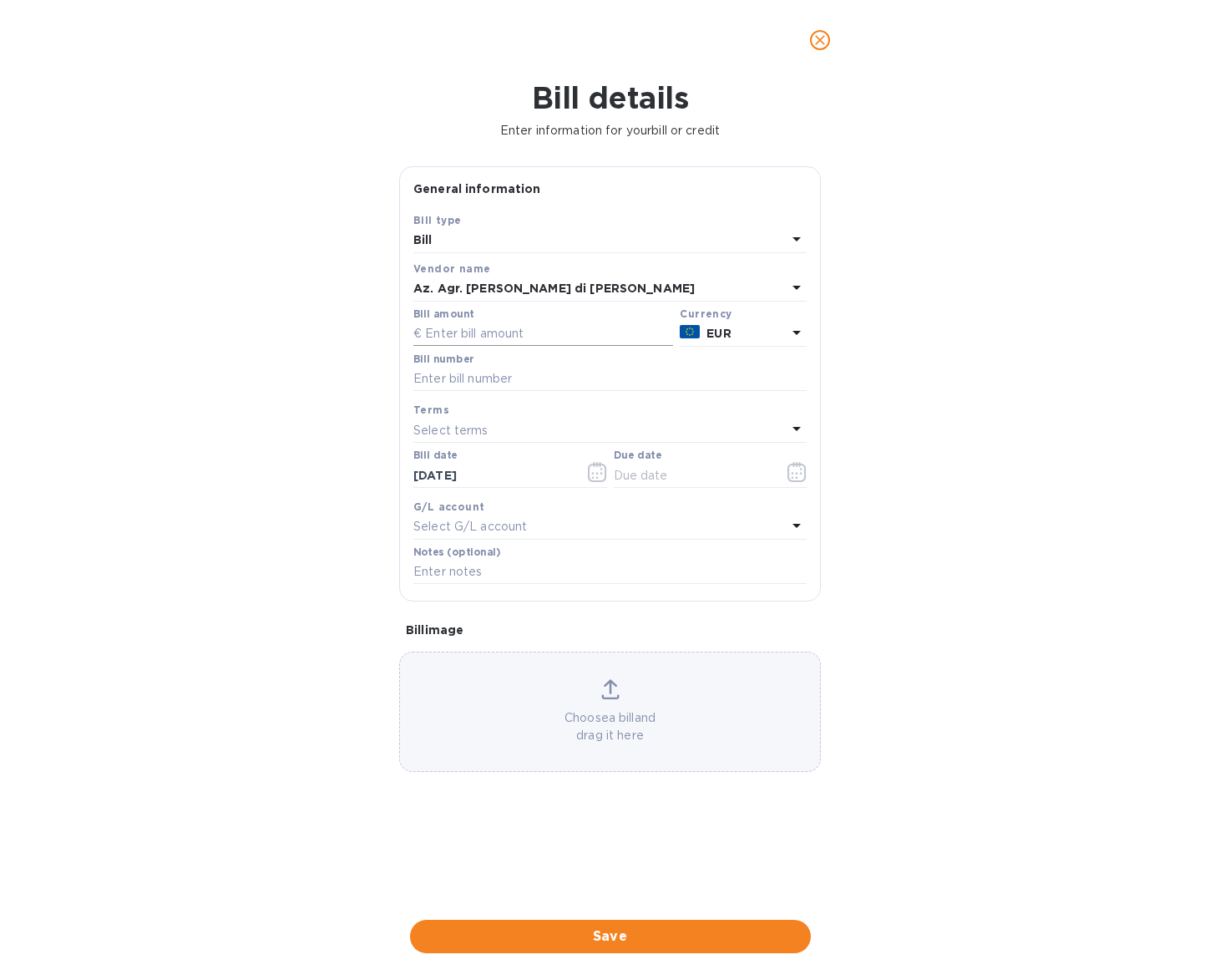
click at [567, 324] on input "text" at bounding box center [543, 334] width 260 height 25
type input "4,950"
type input "FE/2025/19-2"
click at [596, 471] on icon "button" at bounding box center [597, 472] width 19 height 20
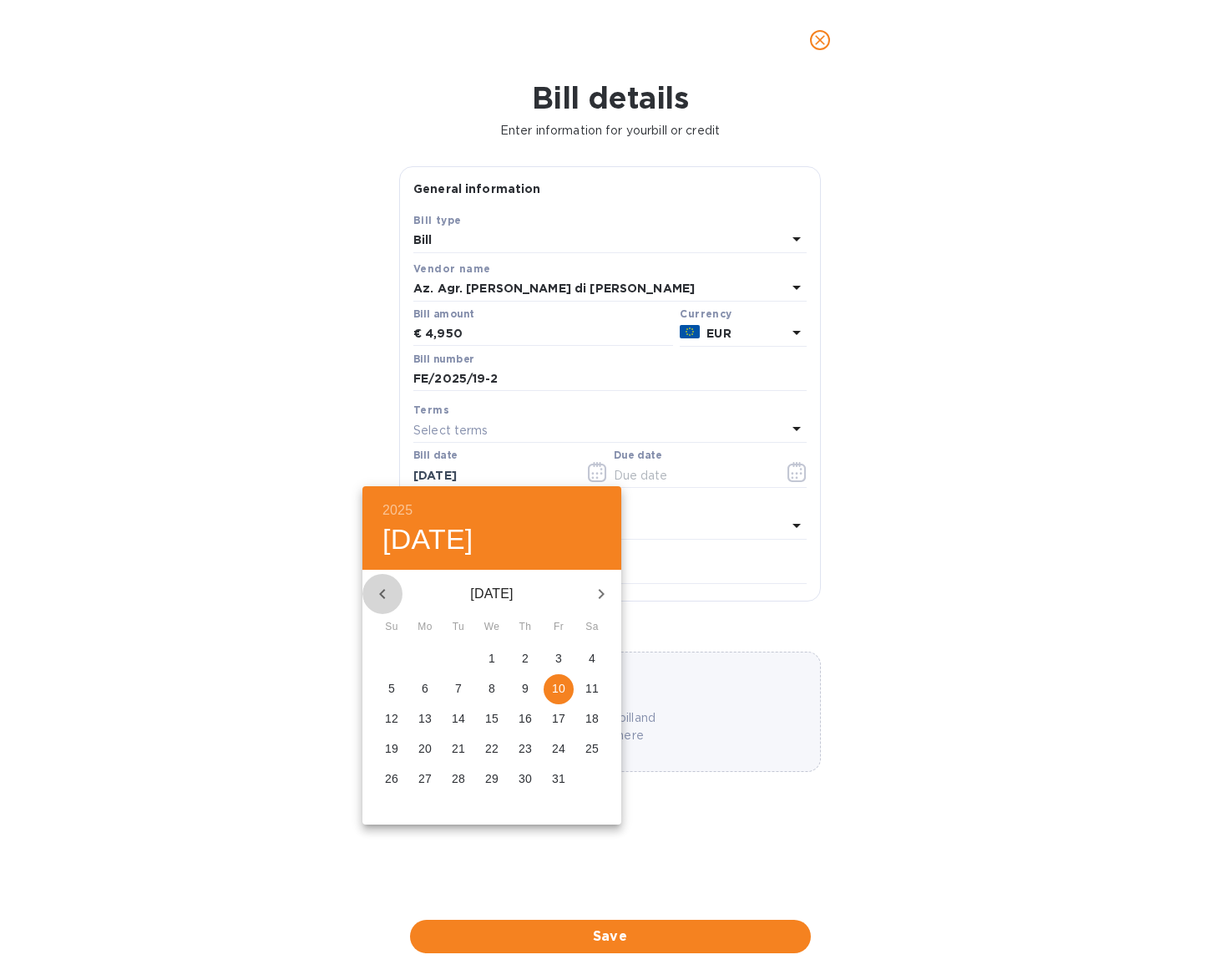
click at [373, 591] on icon "button" at bounding box center [382, 594] width 20 height 20
click at [374, 591] on icon "button" at bounding box center [382, 594] width 20 height 20
click at [375, 591] on icon "button" at bounding box center [382, 594] width 20 height 20
click at [462, 656] on span "3" at bounding box center [458, 658] width 30 height 16
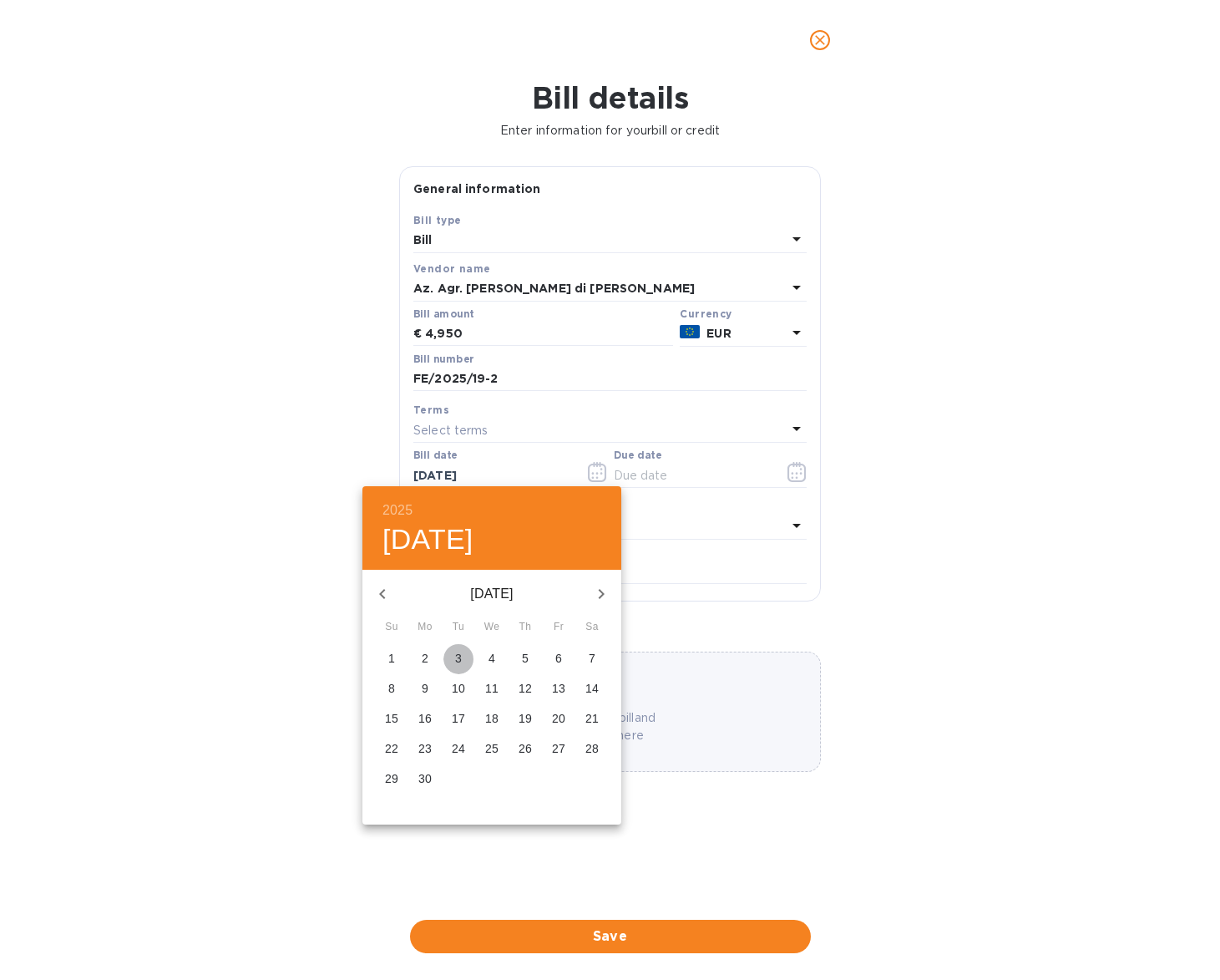
type input "06/03/2025"
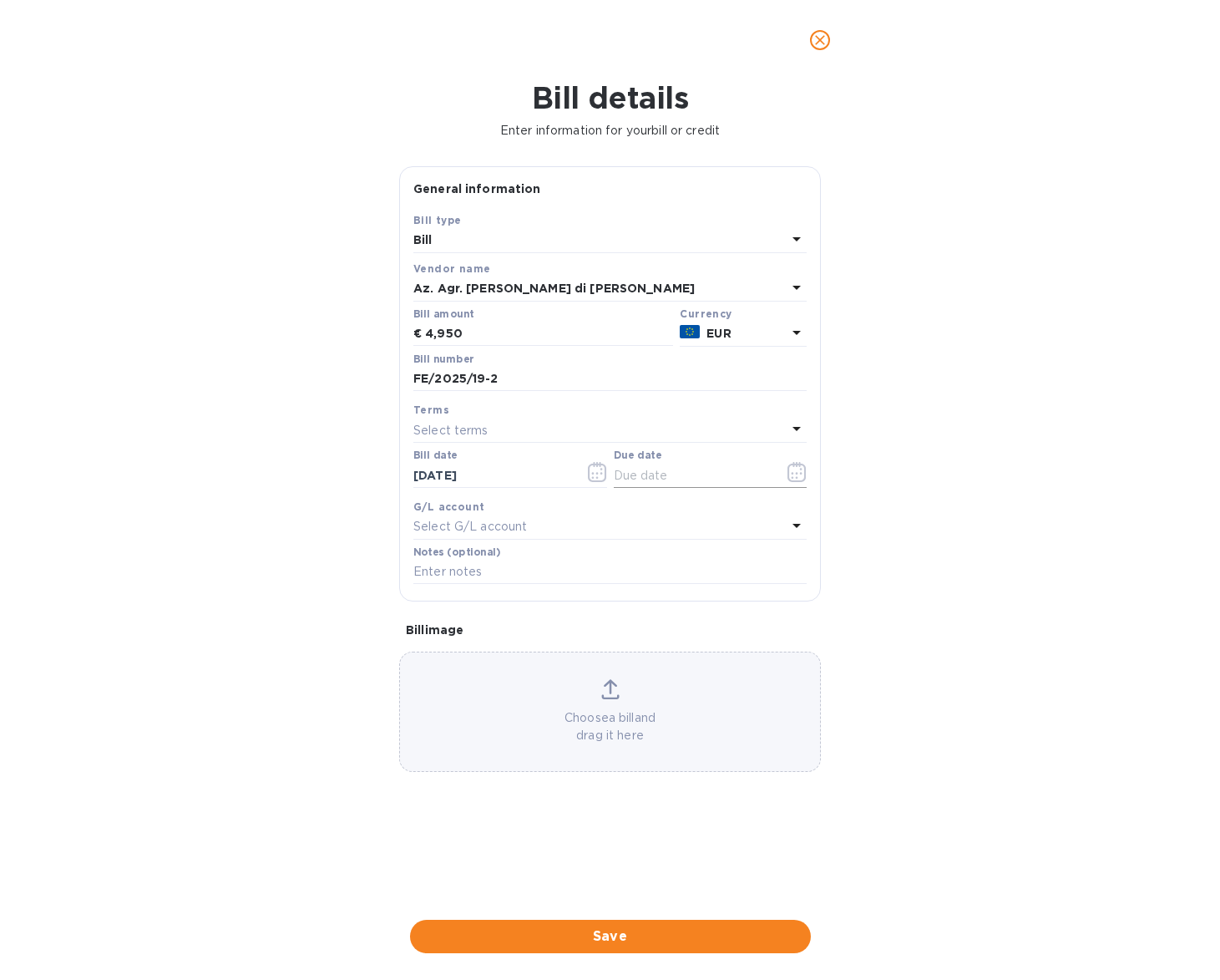
click at [799, 468] on icon "button" at bounding box center [797, 472] width 19 height 20
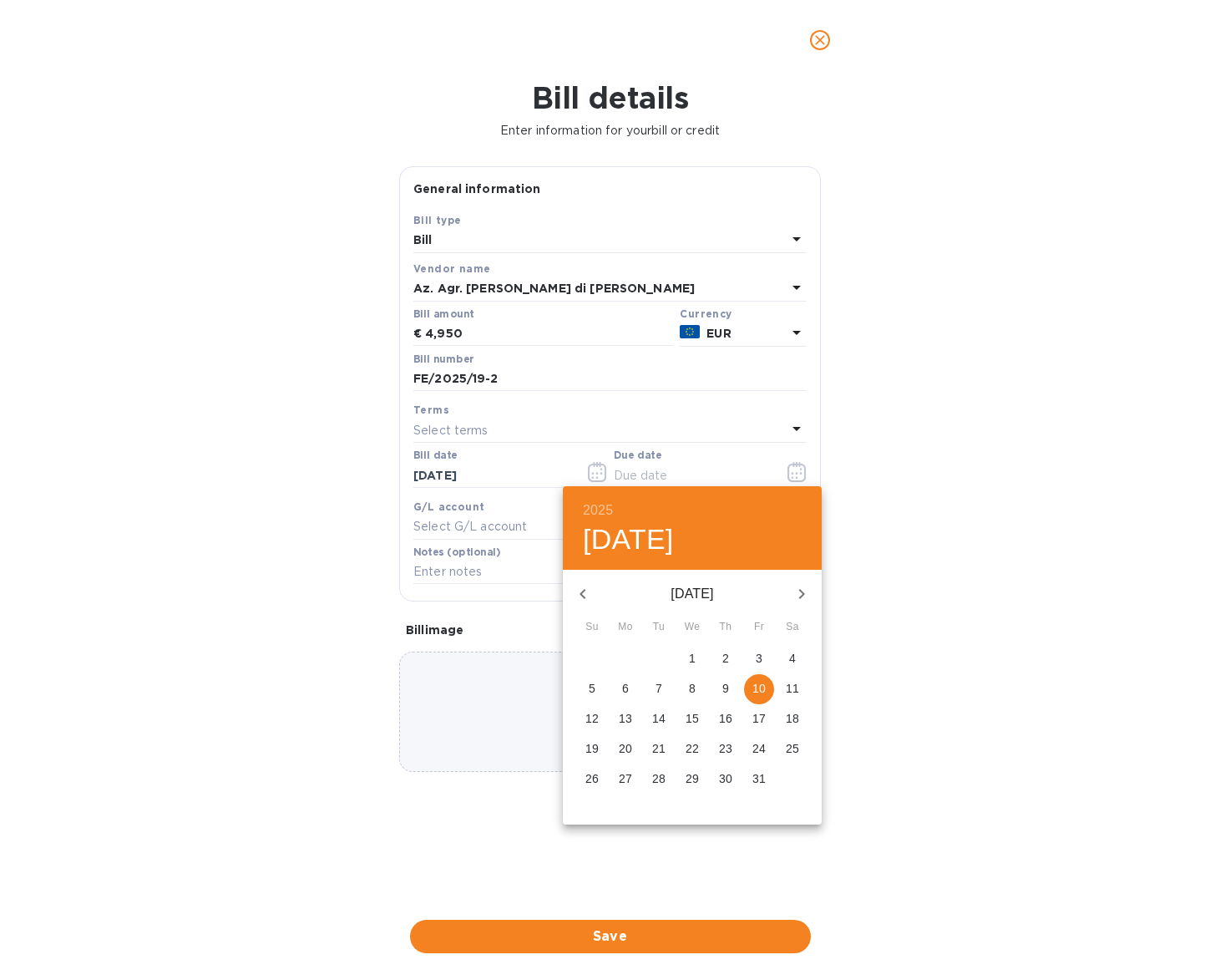
click at [590, 591] on icon "button" at bounding box center [583, 594] width 20 height 20
click at [590, 591] on icon "button" at bounding box center [583, 594] width 20 height 20
click at [627, 681] on p "4" at bounding box center [625, 688] width 6 height 16
type input "08/04/2025"
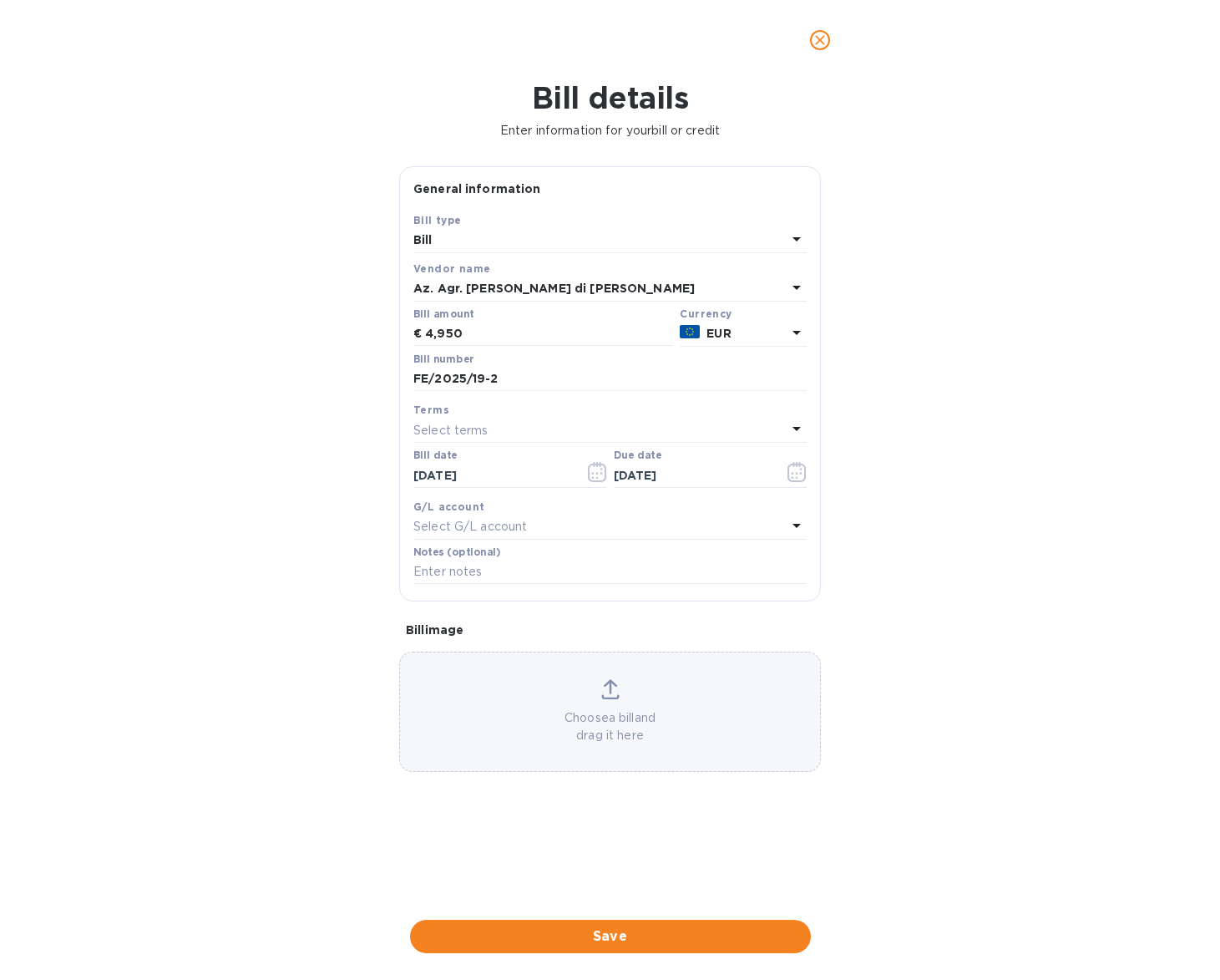
click at [644, 702] on div "Choose a bill and drag it here" at bounding box center [610, 712] width 420 height 65
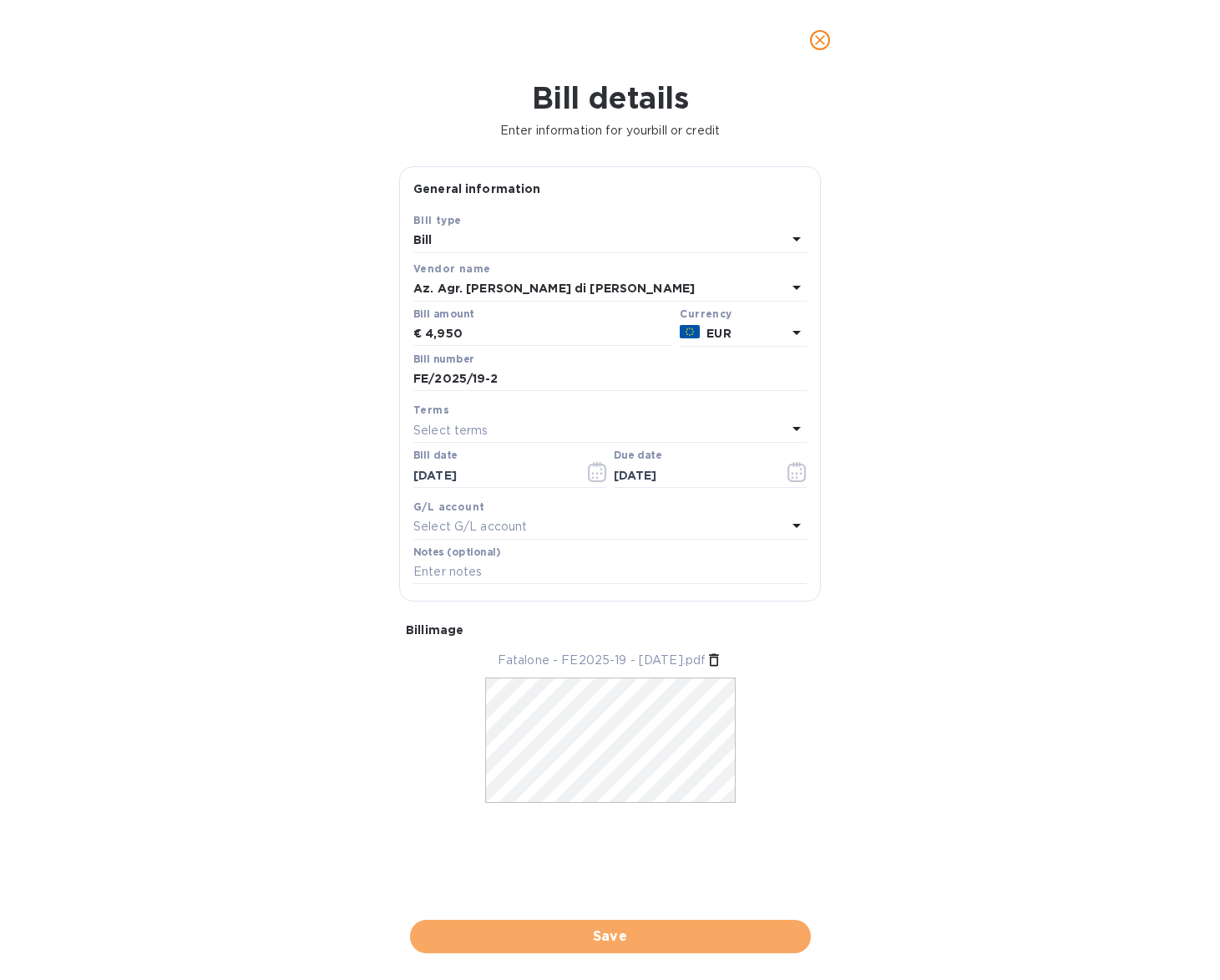
click at [617, 927] on span "Save" at bounding box center [610, 937] width 374 height 20
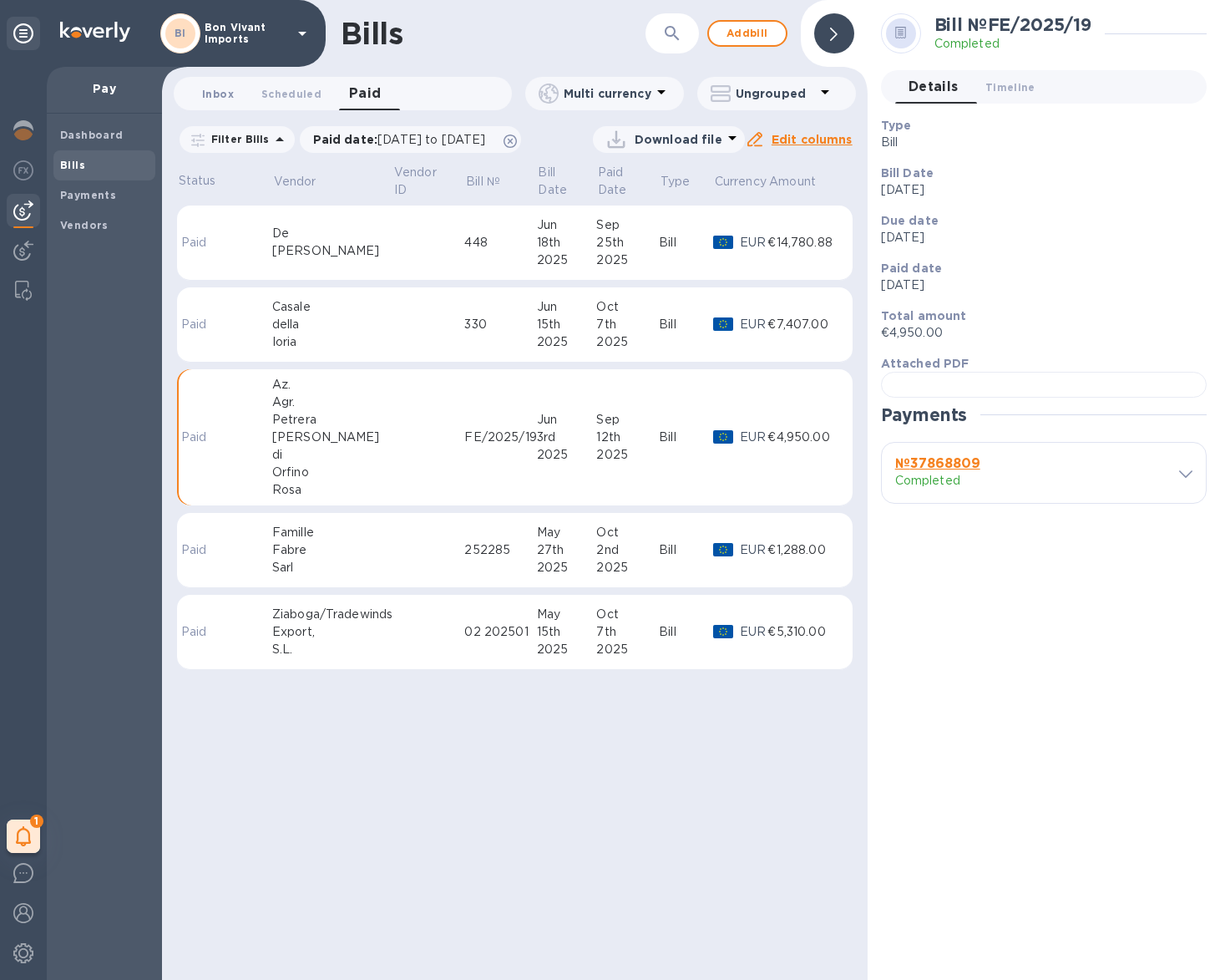
click at [231, 91] on span "Inbox 0" at bounding box center [217, 93] width 32 height 17
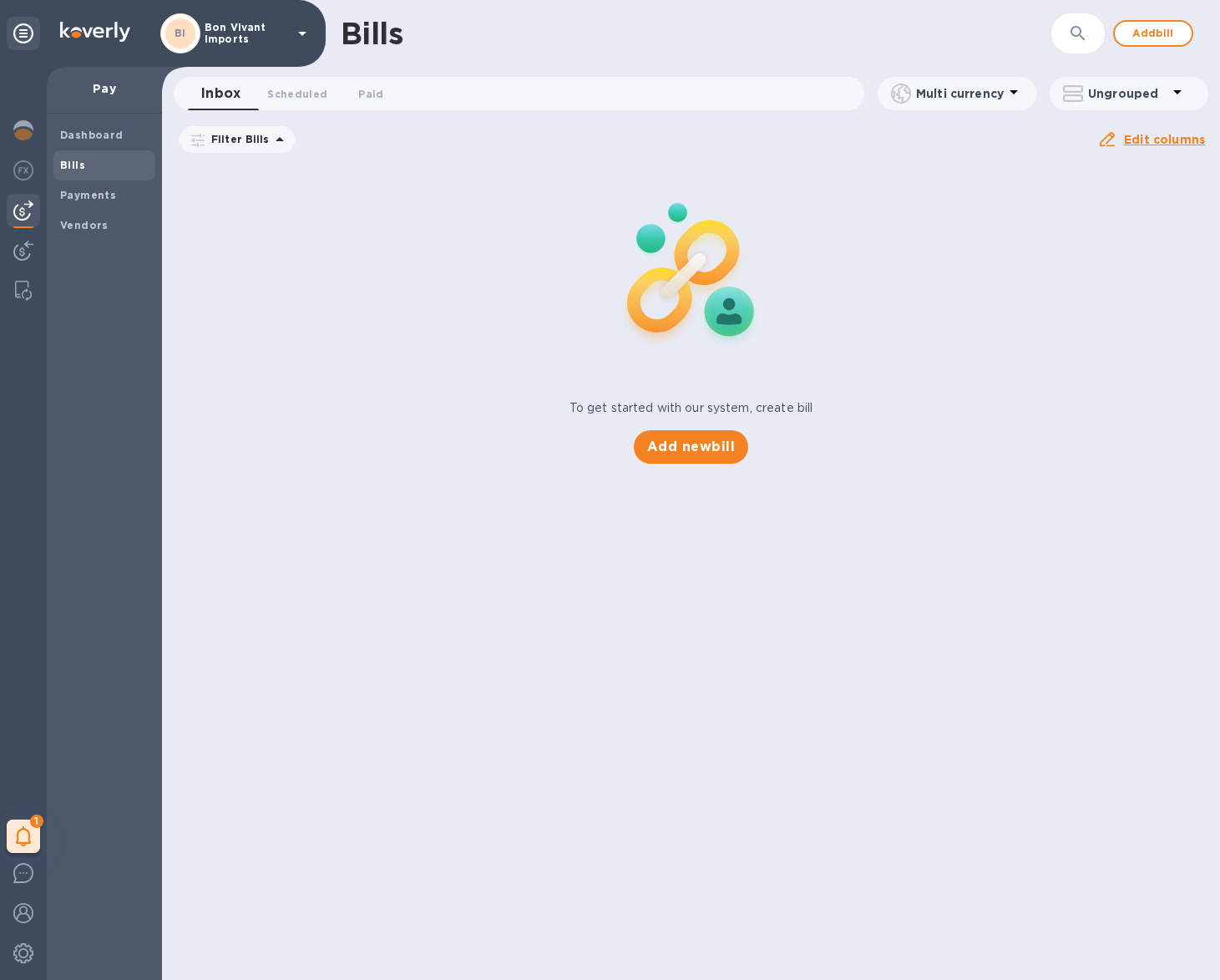
click at [0, 0] on span "08/11/2025 to 12/09/2025" at bounding box center [0, 0] width 0 height 0
click at [0, 0] on icon "button" at bounding box center [0, 0] width 0 height 0
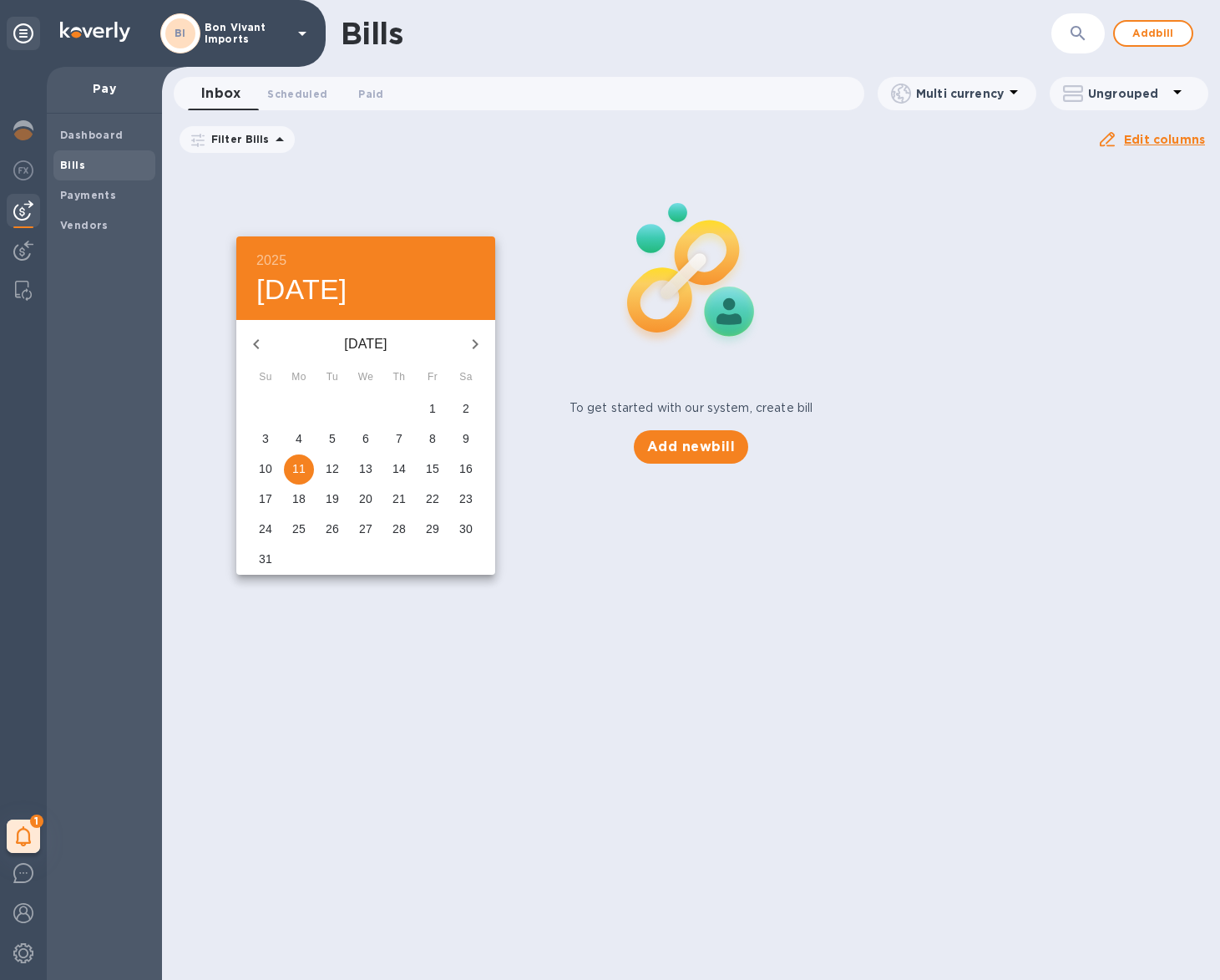
click at [427, 404] on span "1" at bounding box center [432, 408] width 30 height 16
type input "08/01/2025"
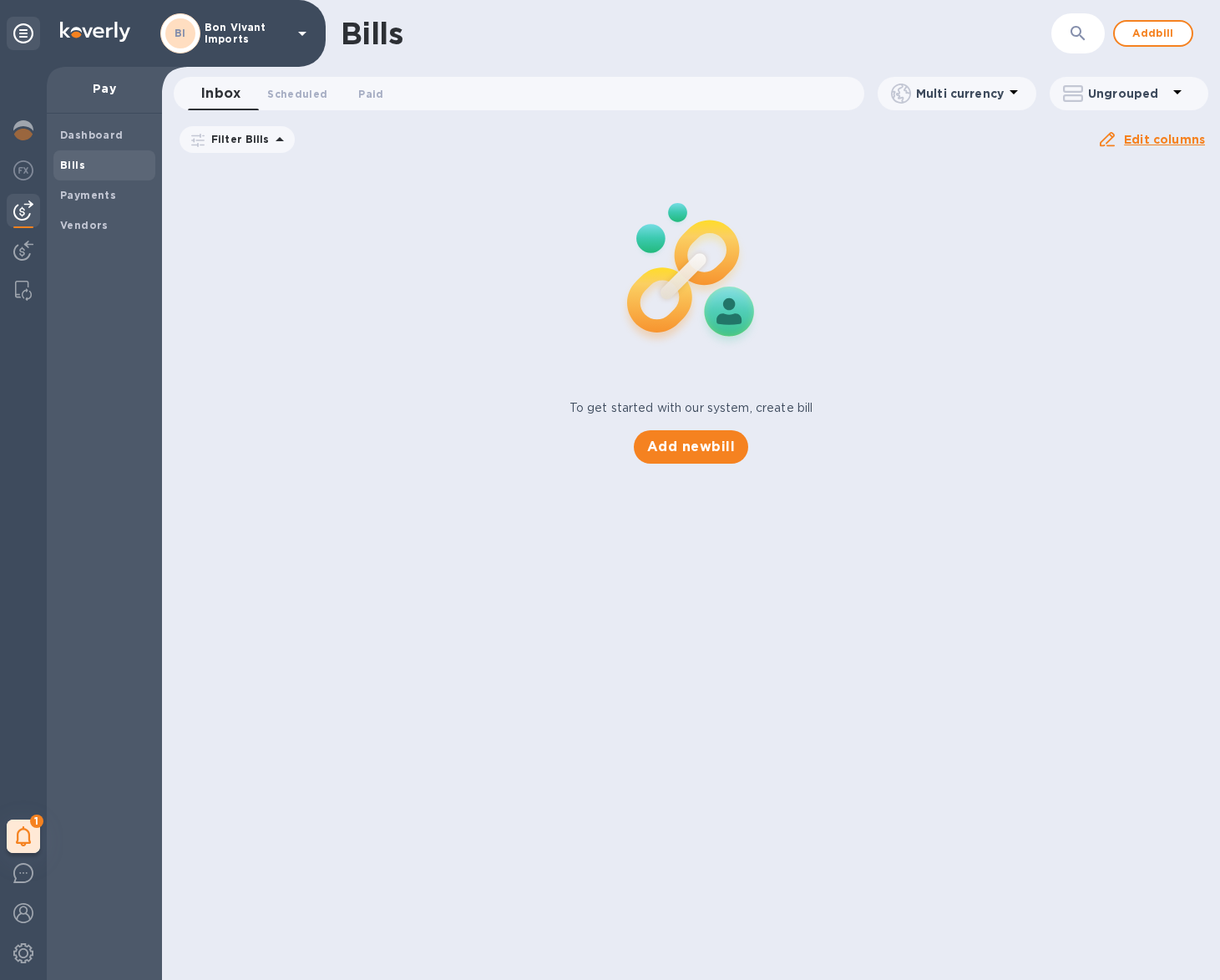
click at [0, 0] on u "Apply" at bounding box center [0, 0] width 0 height 0
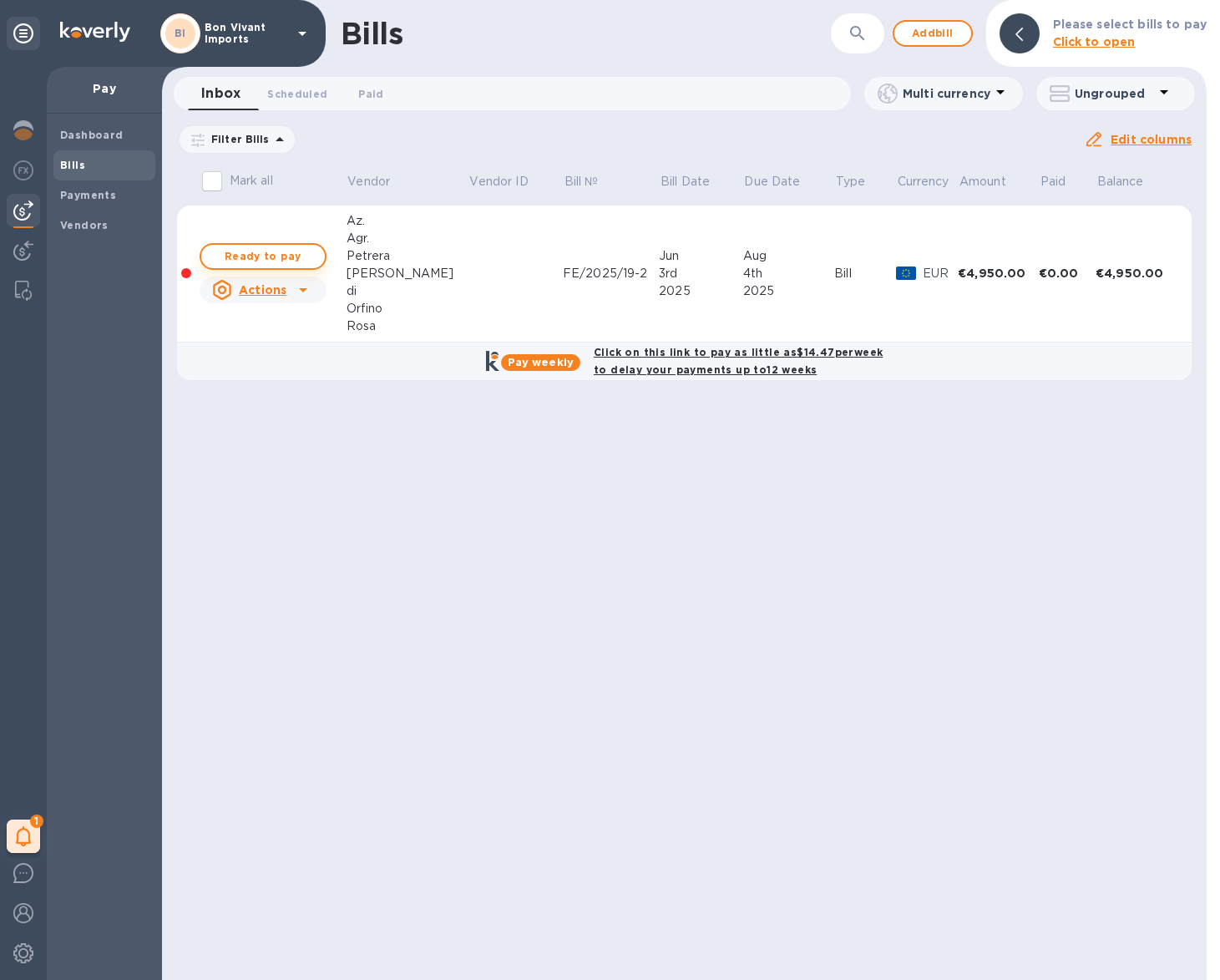
click at [310, 255] on span "Ready to pay" at bounding box center [263, 256] width 97 height 20
checkbox input "true"
